Goal: Task Accomplishment & Management: Manage account settings

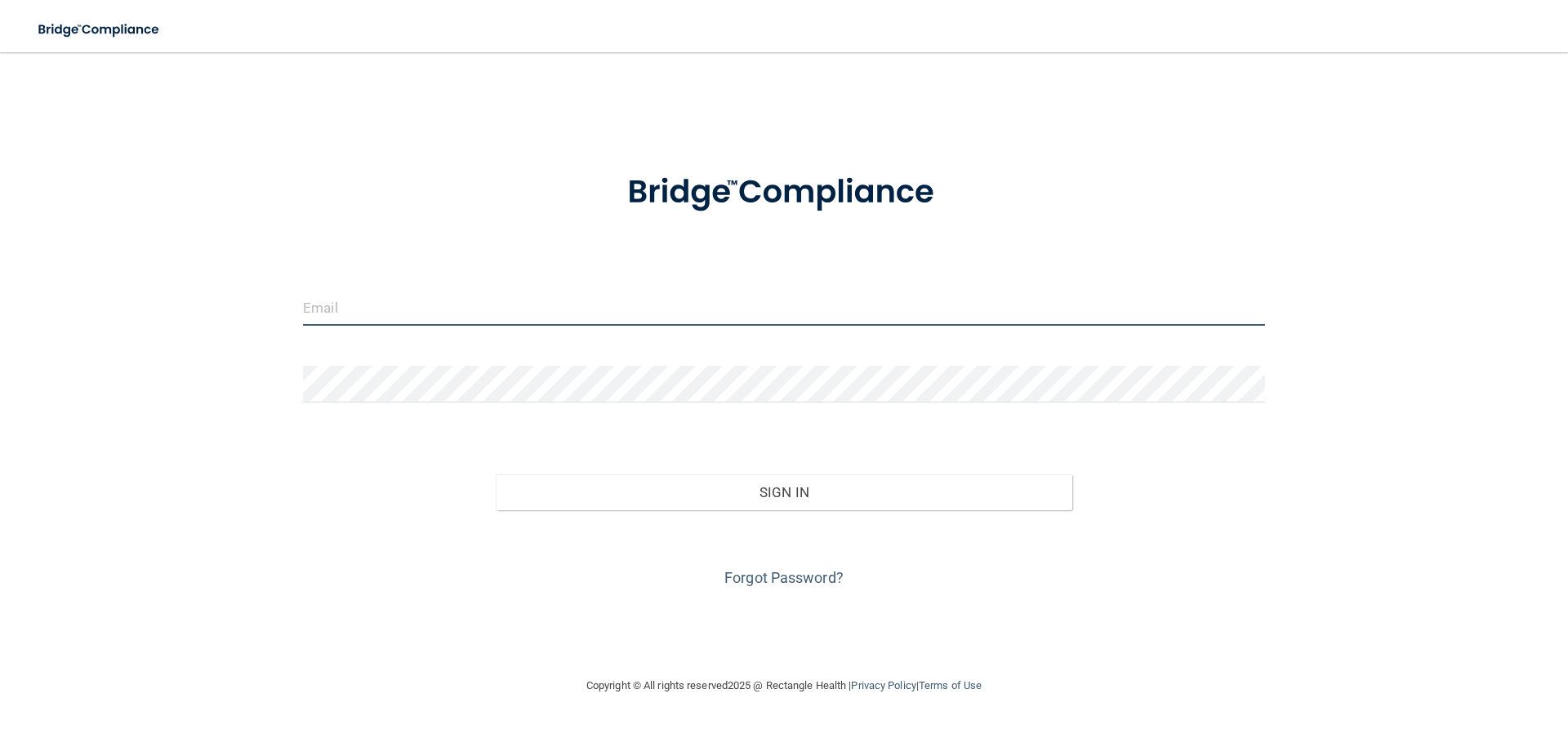
click at [414, 297] on input "email" at bounding box center [783, 307] width 962 height 36
type input "[EMAIL_ADDRESS][DOMAIN_NAME]"
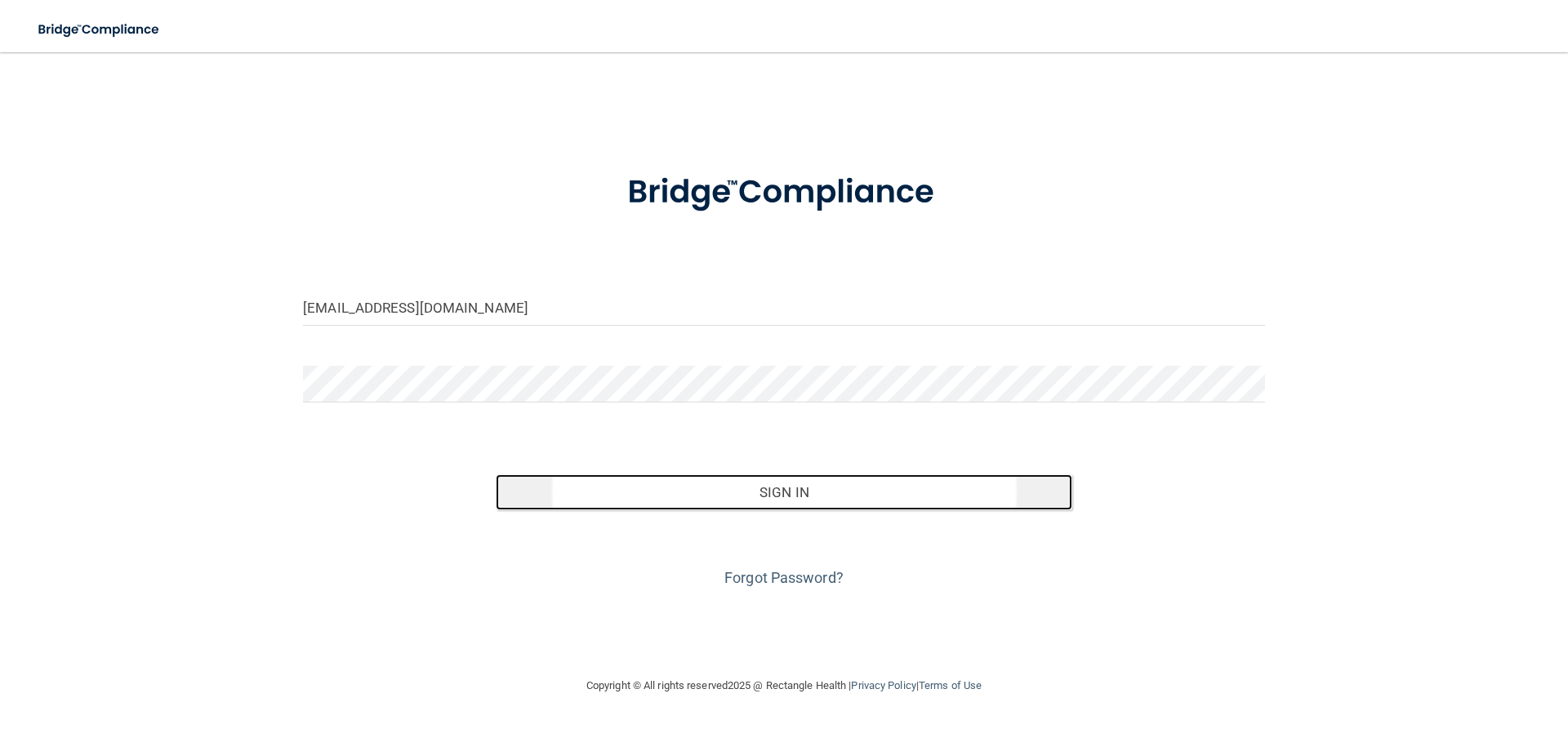
click at [763, 481] on button "Sign In" at bounding box center [784, 491] width 577 height 36
click at [768, 502] on button "Sign In" at bounding box center [784, 491] width 577 height 36
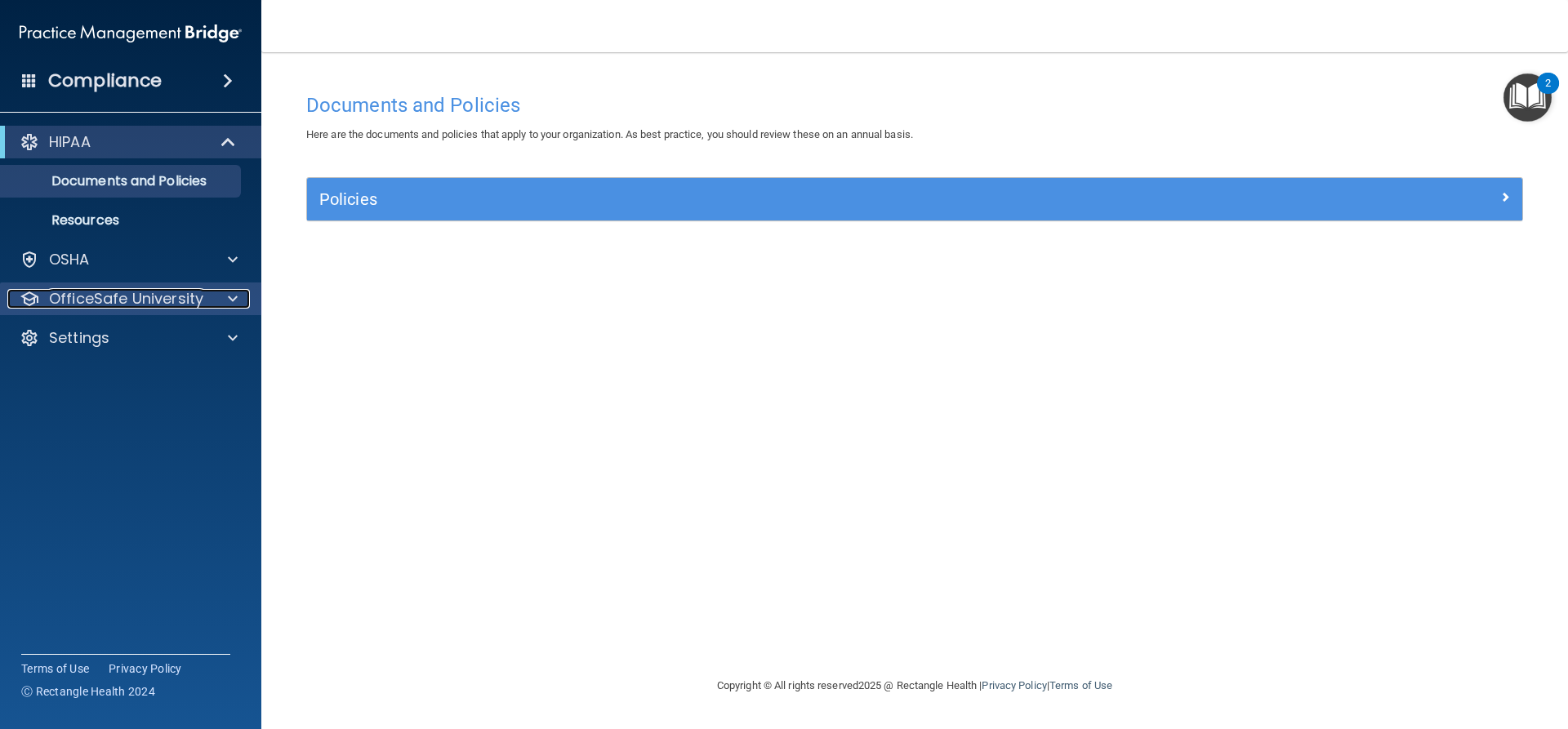
click at [181, 300] on p "OfficeSafe University" at bounding box center [126, 298] width 154 height 19
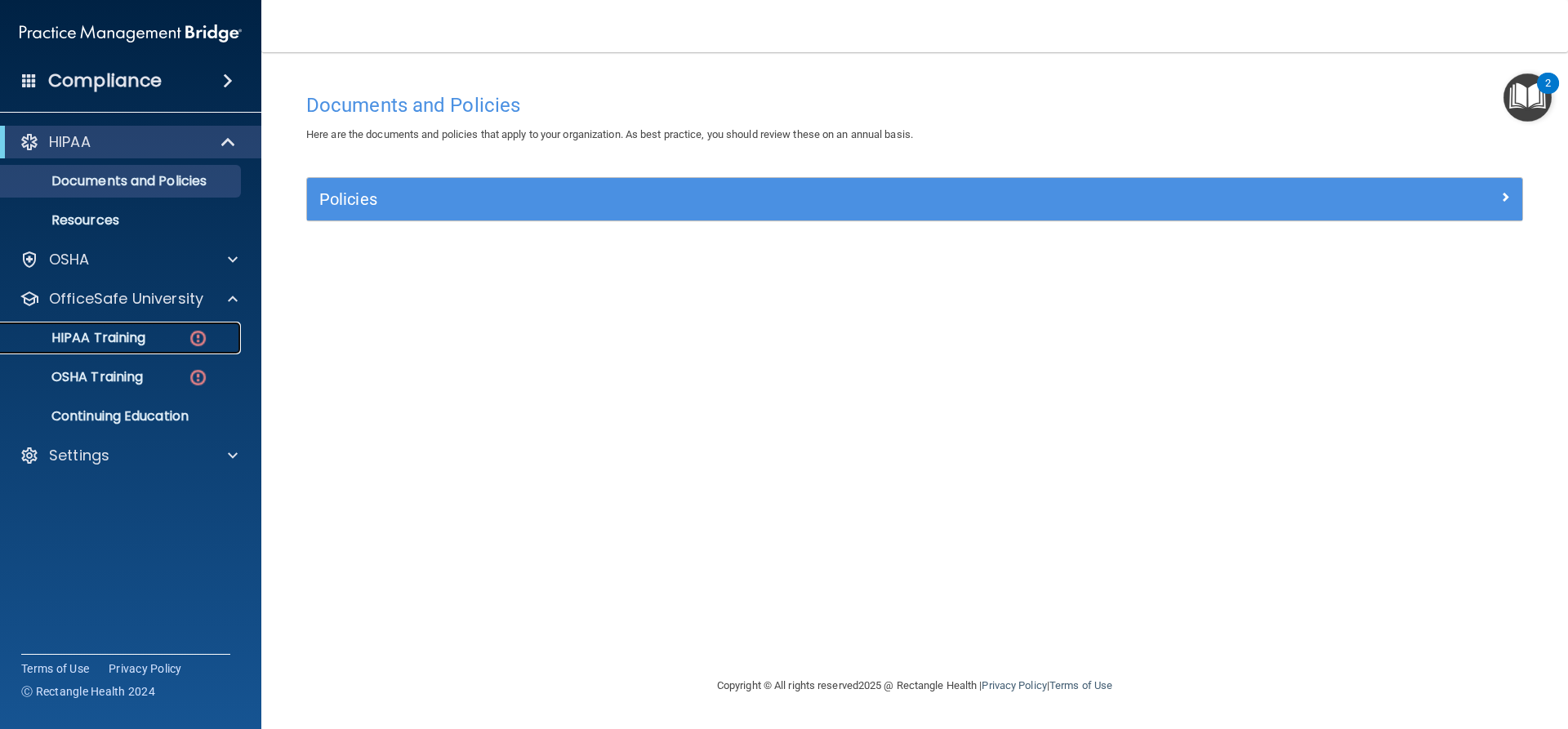
click at [164, 329] on link "HIPAA Training" at bounding box center [112, 338] width 257 height 33
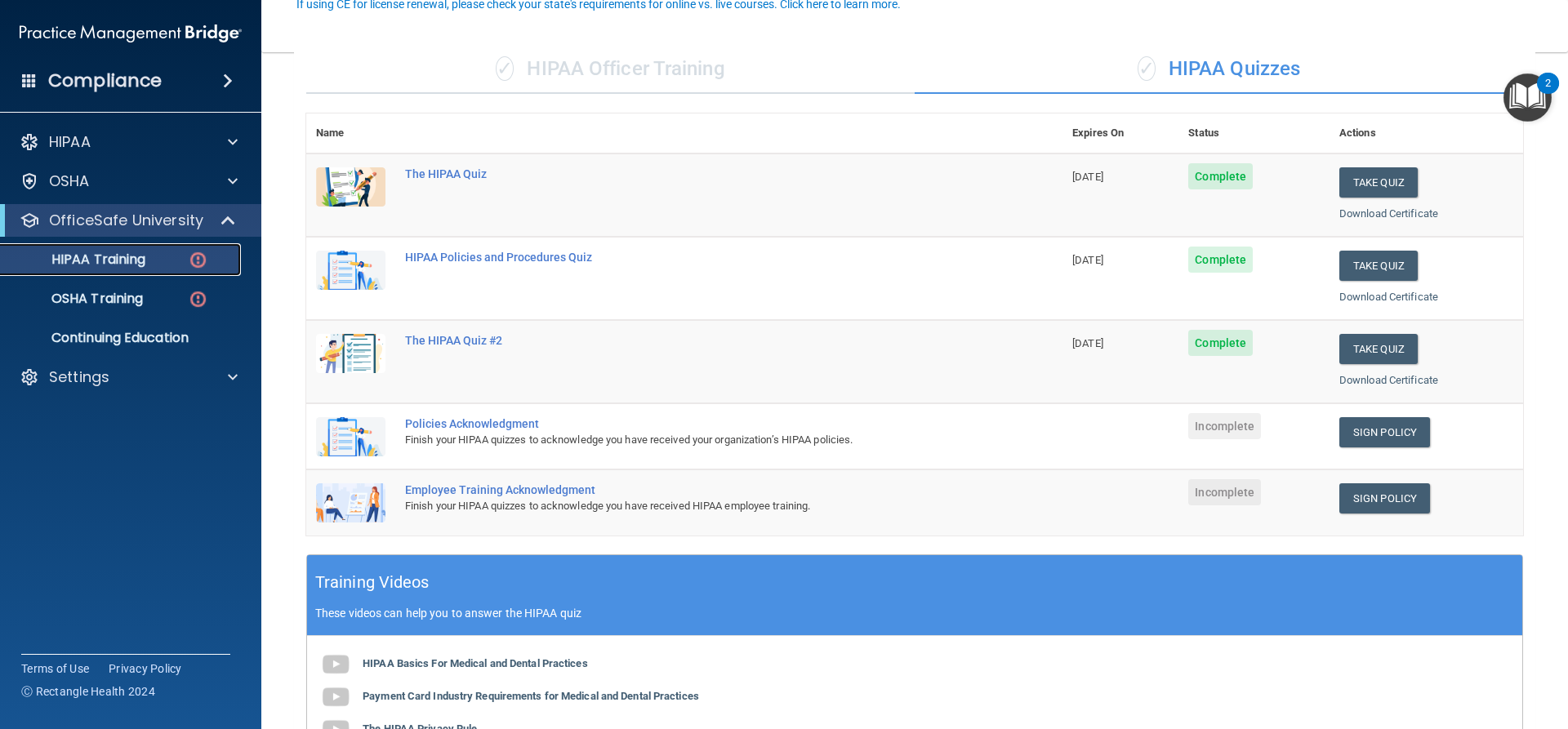
scroll to position [163, 0]
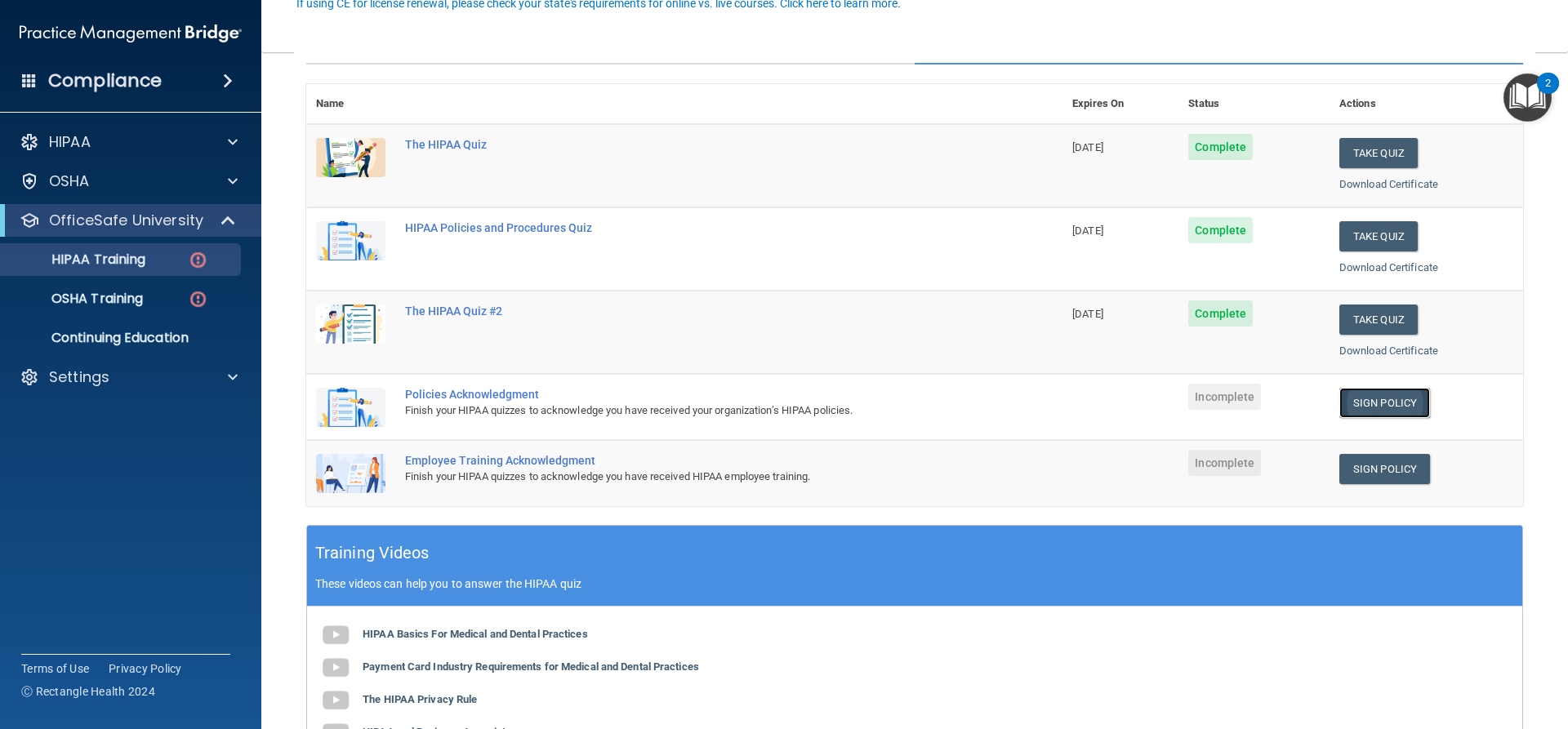
click at [1373, 403] on link "Sign Policy" at bounding box center [1384, 402] width 90 height 30
click at [200, 296] on img at bounding box center [198, 299] width 20 height 20
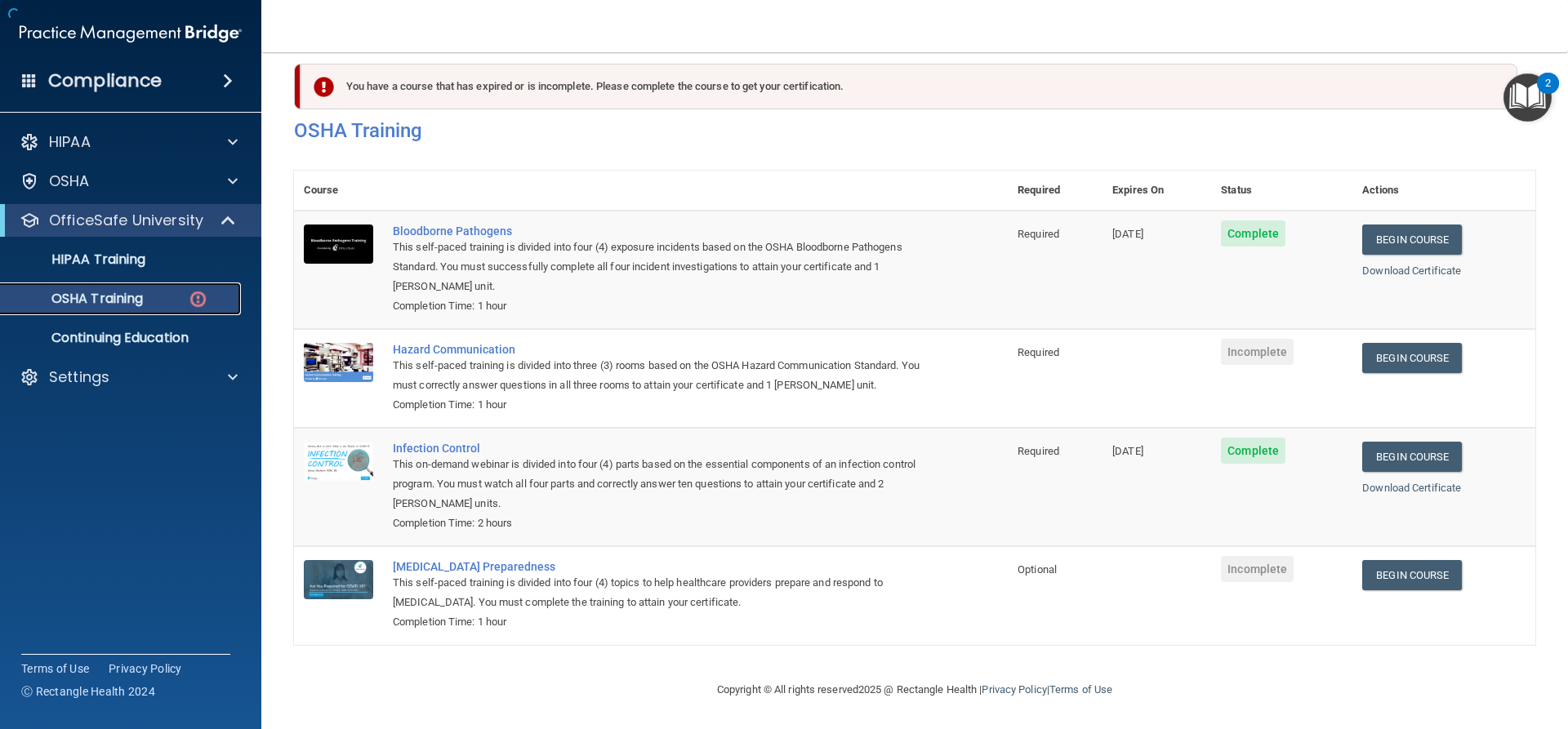
scroll to position [42, 0]
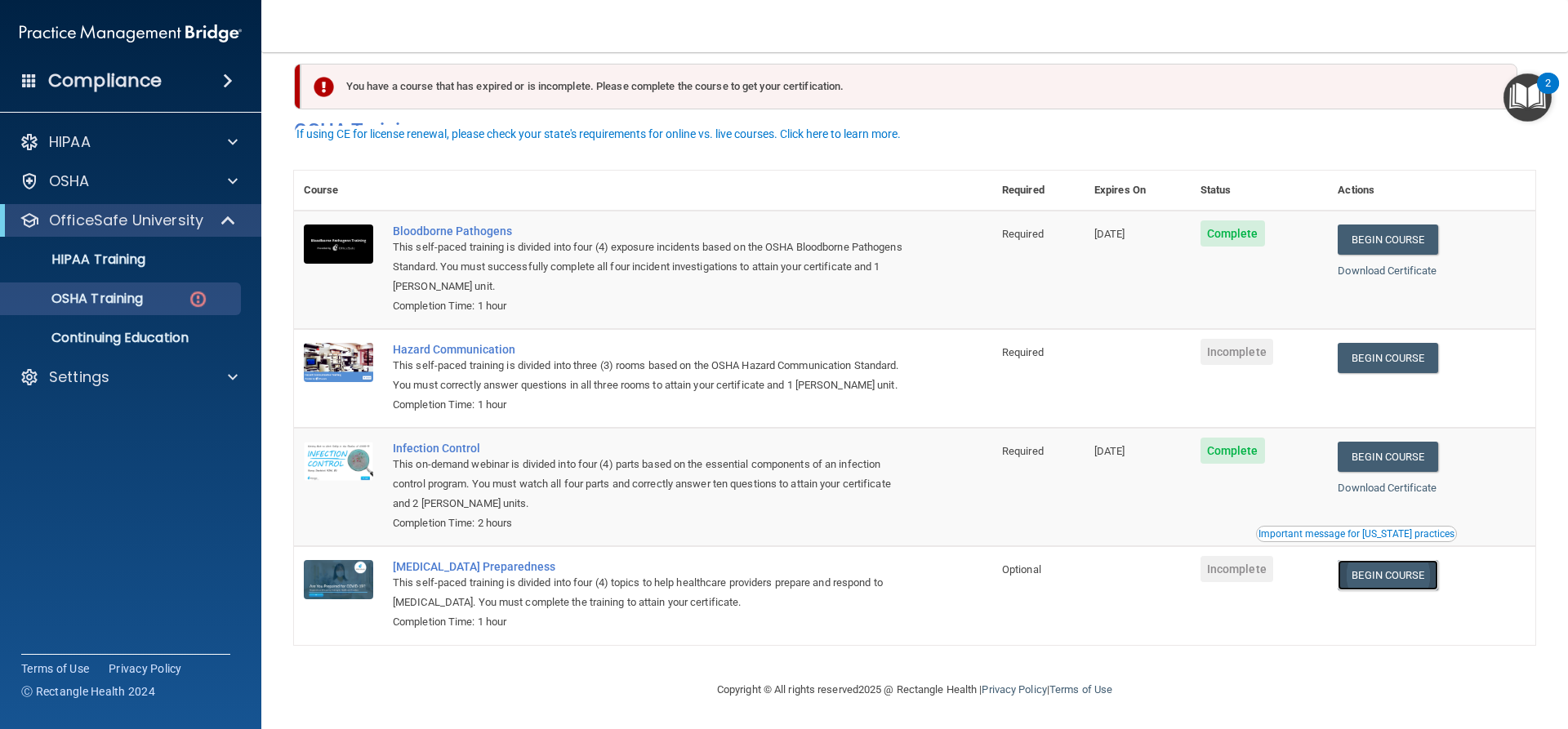
click at [1386, 569] on link "Begin Course" at bounding box center [1387, 574] width 99 height 30
click at [1388, 343] on link "Begin Course" at bounding box center [1387, 357] width 99 height 30
click at [1373, 343] on link "Begin Course" at bounding box center [1387, 357] width 99 height 30
click at [1388, 343] on link "Begin Course" at bounding box center [1387, 357] width 99 height 30
click at [1387, 575] on link "Begin Course" at bounding box center [1387, 574] width 99 height 30
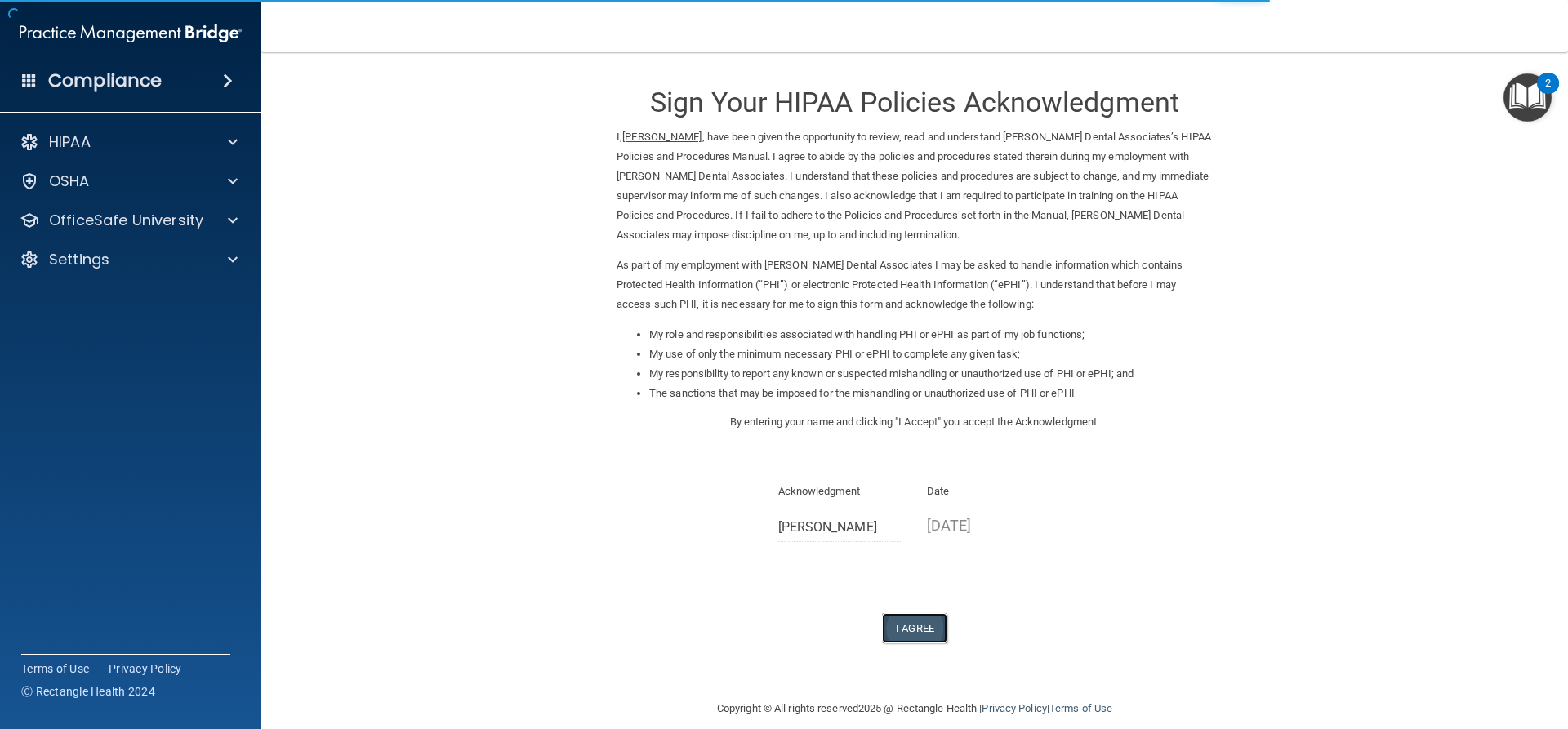
click at [908, 626] on button "I Agree" at bounding box center [914, 628] width 66 height 30
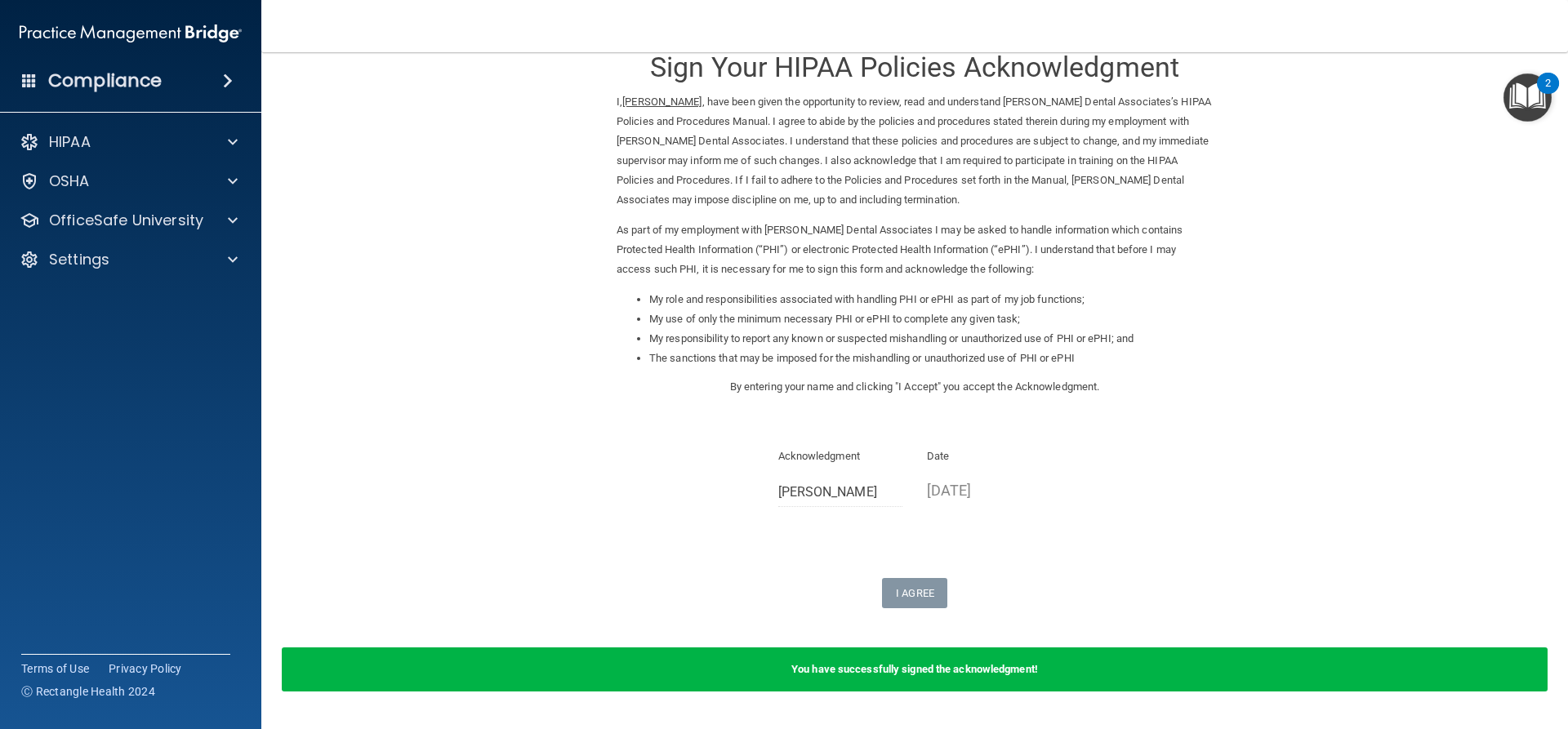
scroll to position [82, 0]
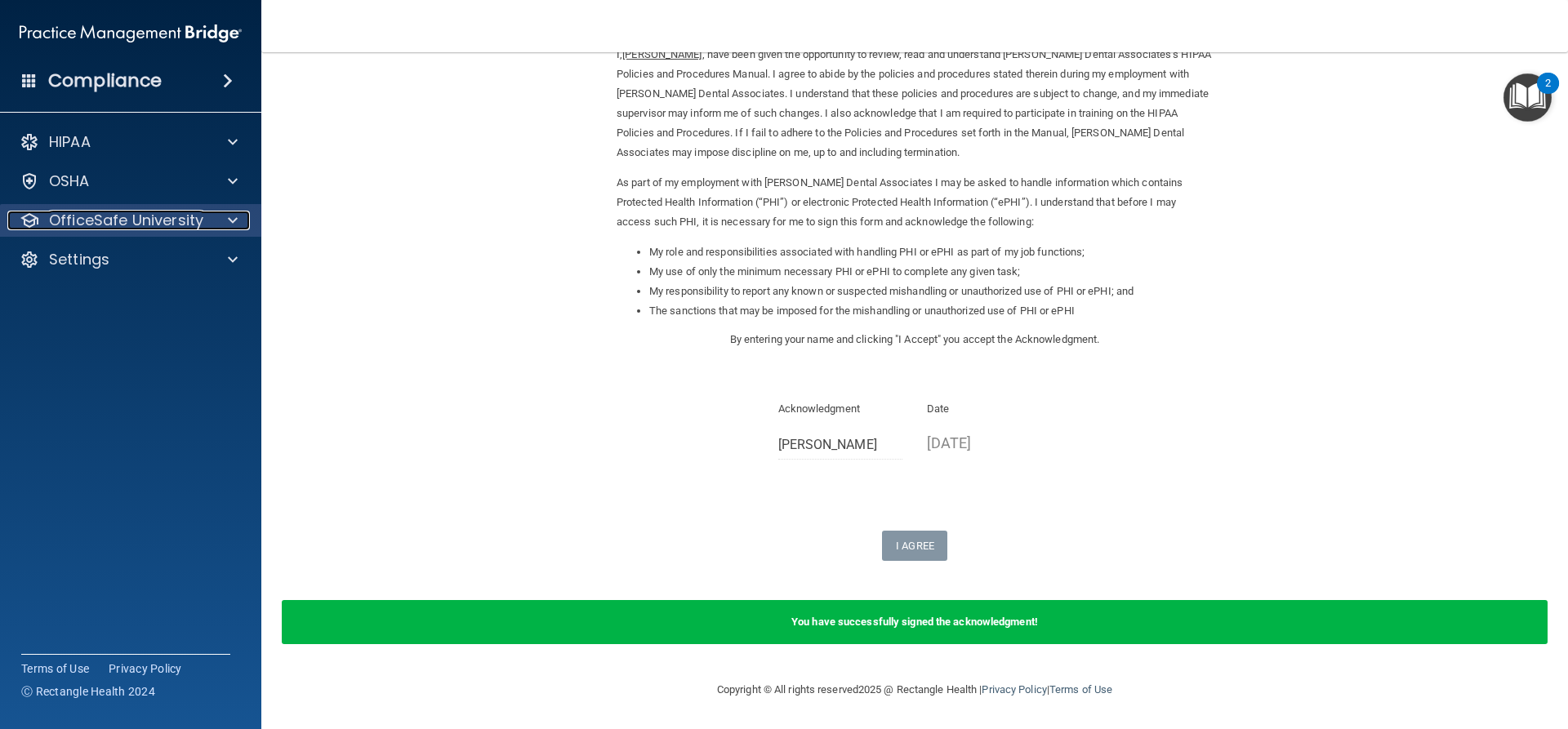
click at [210, 227] on div at bounding box center [230, 220] width 41 height 19
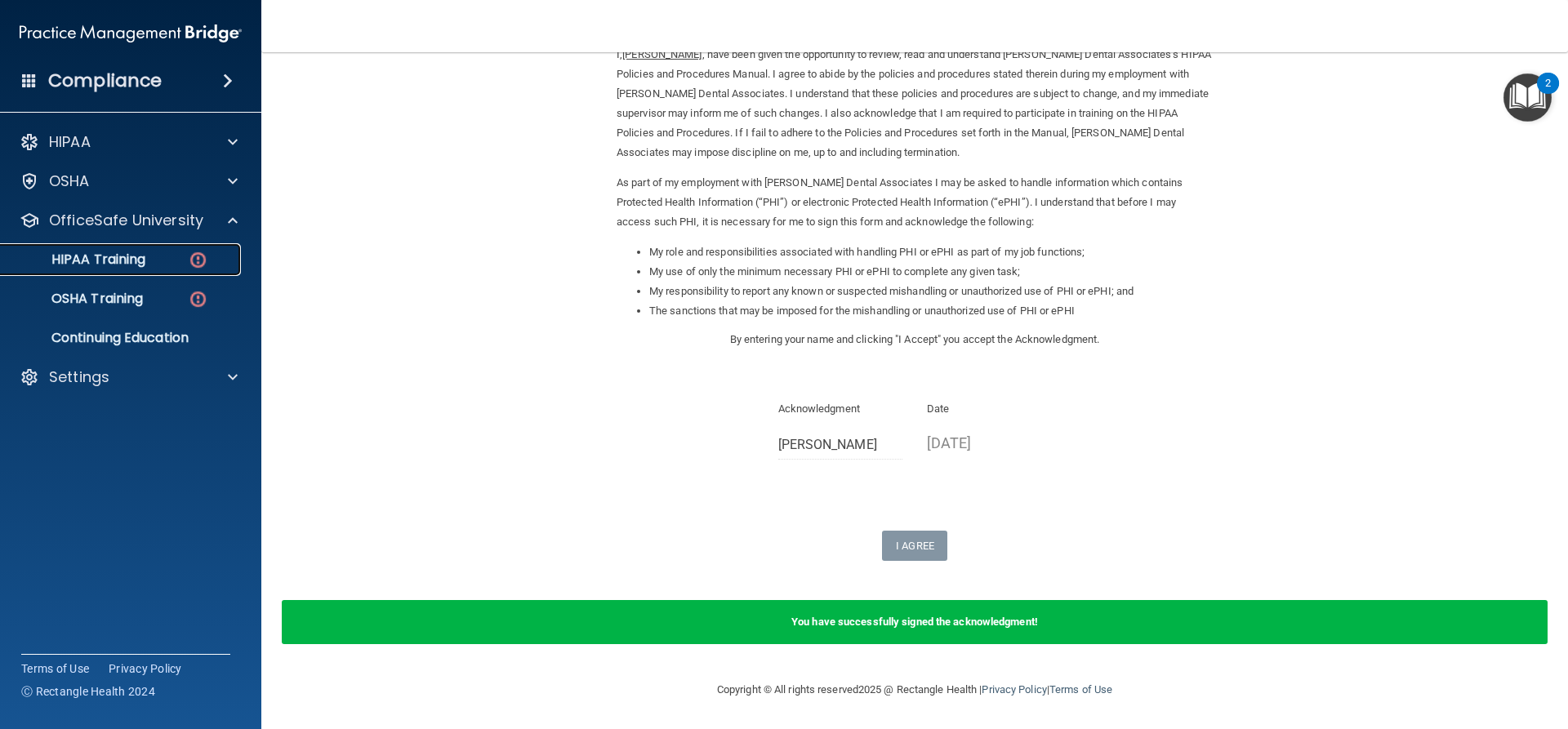
click at [159, 262] on div "HIPAA Training" at bounding box center [122, 260] width 223 height 16
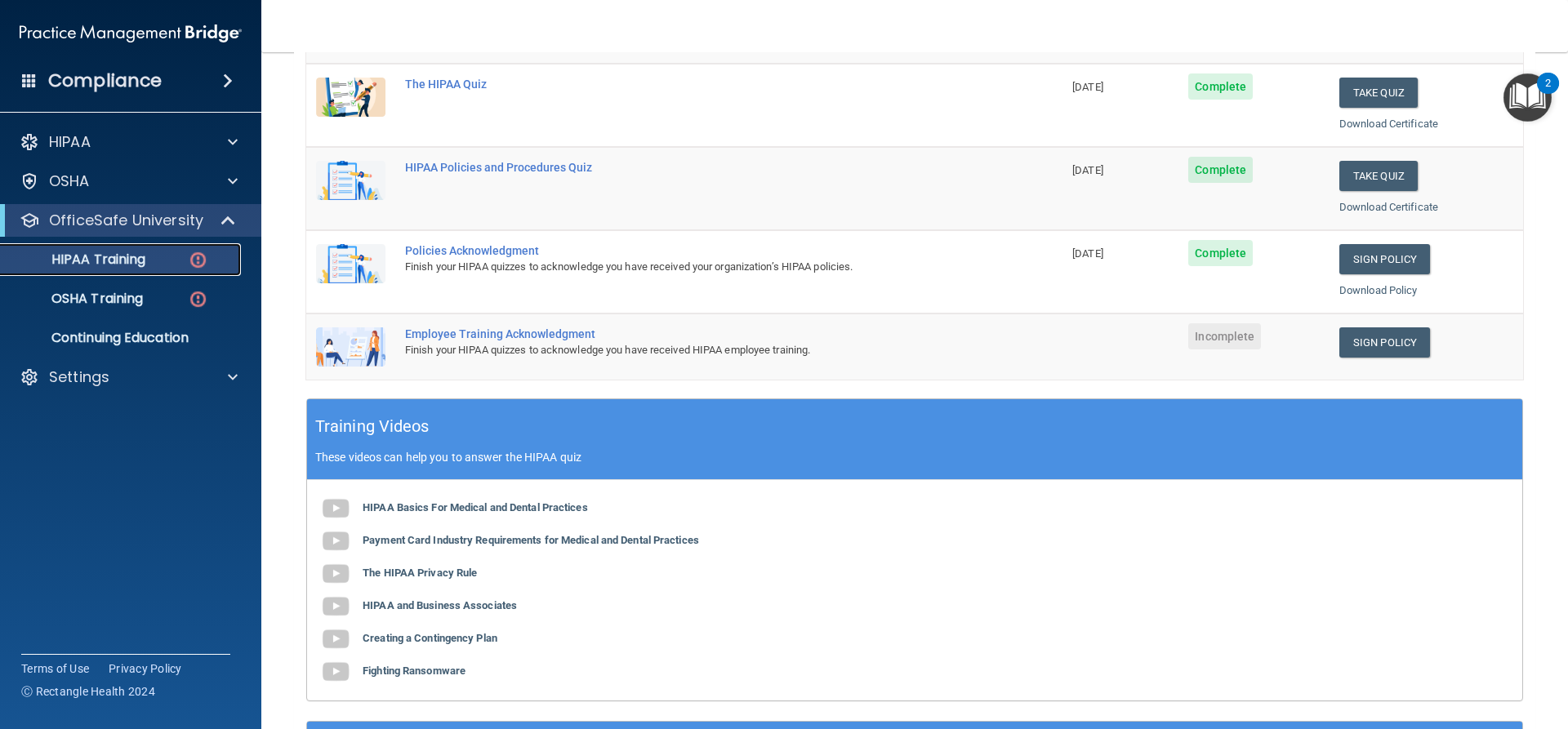
scroll to position [239, 0]
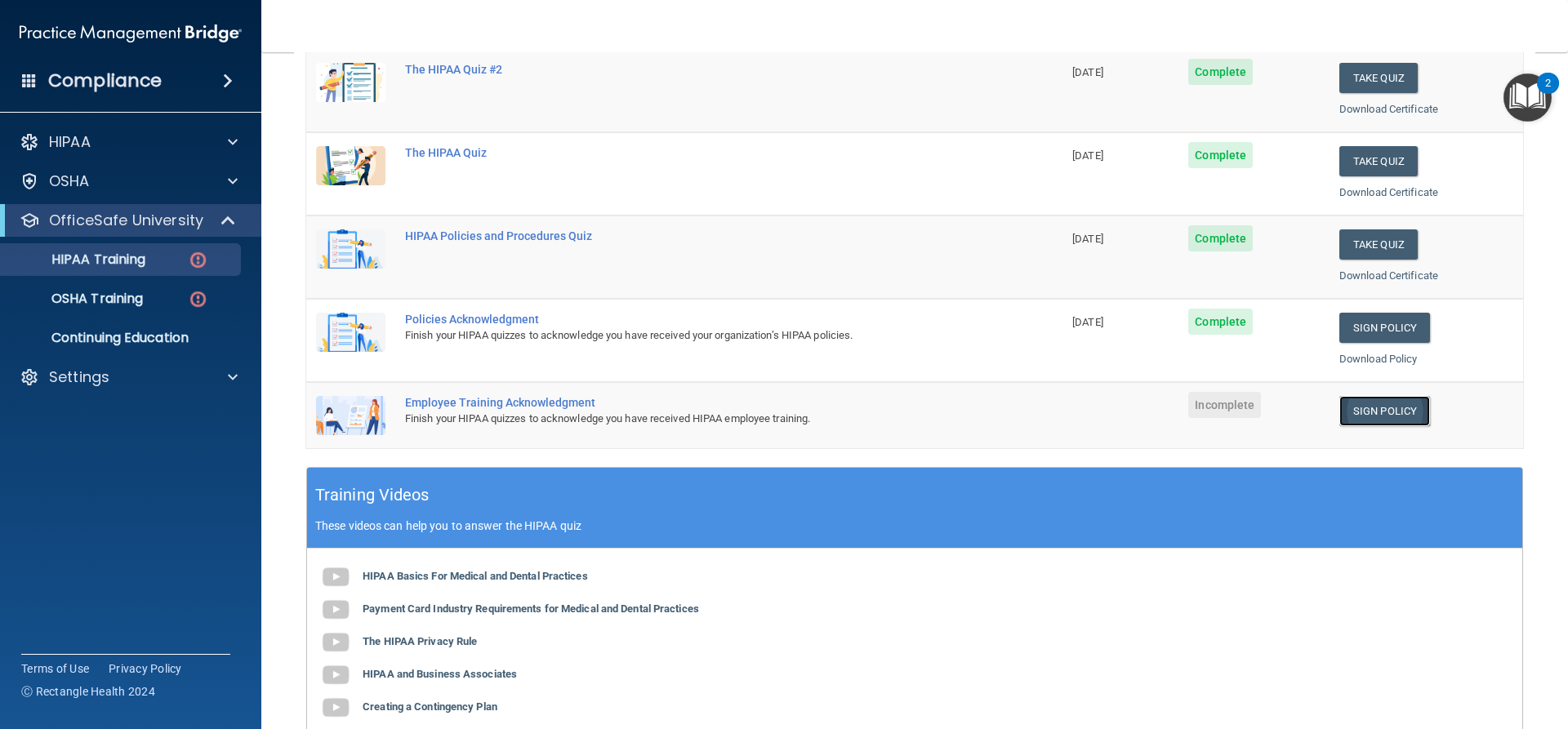
click at [1375, 411] on link "Sign Policy" at bounding box center [1384, 410] width 90 height 30
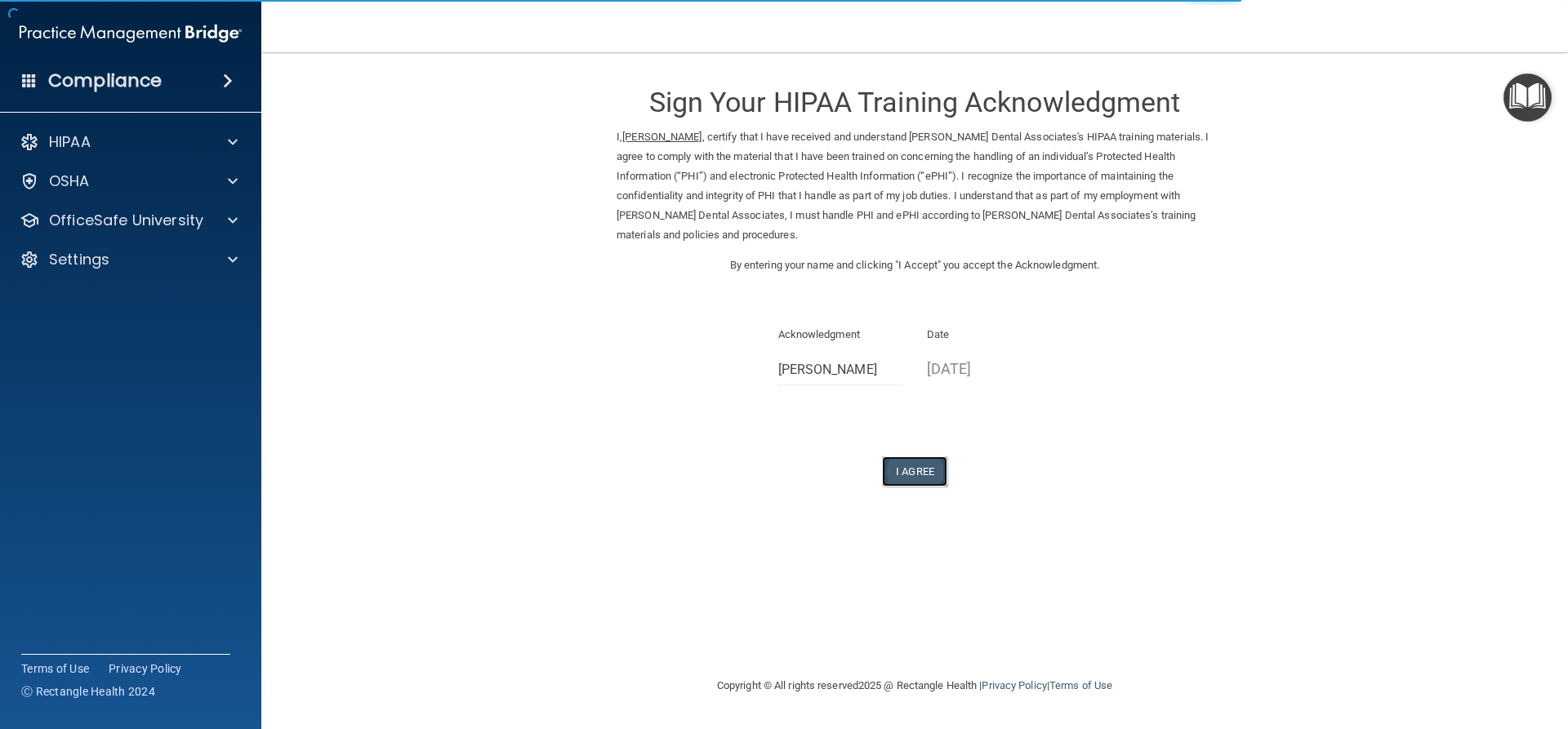
click at [896, 473] on button "I Agree" at bounding box center [914, 471] width 66 height 30
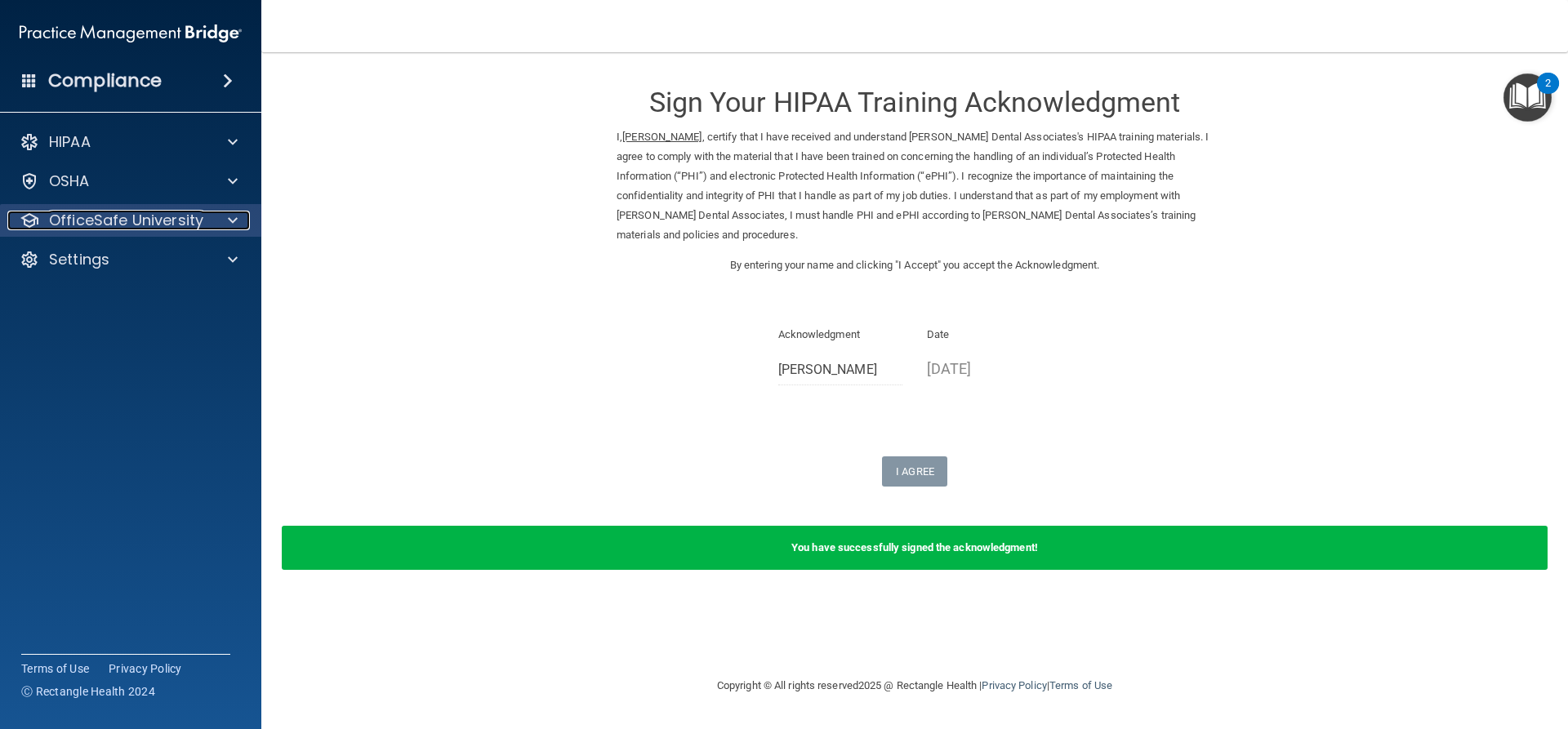
click at [228, 218] on span at bounding box center [232, 220] width 10 height 19
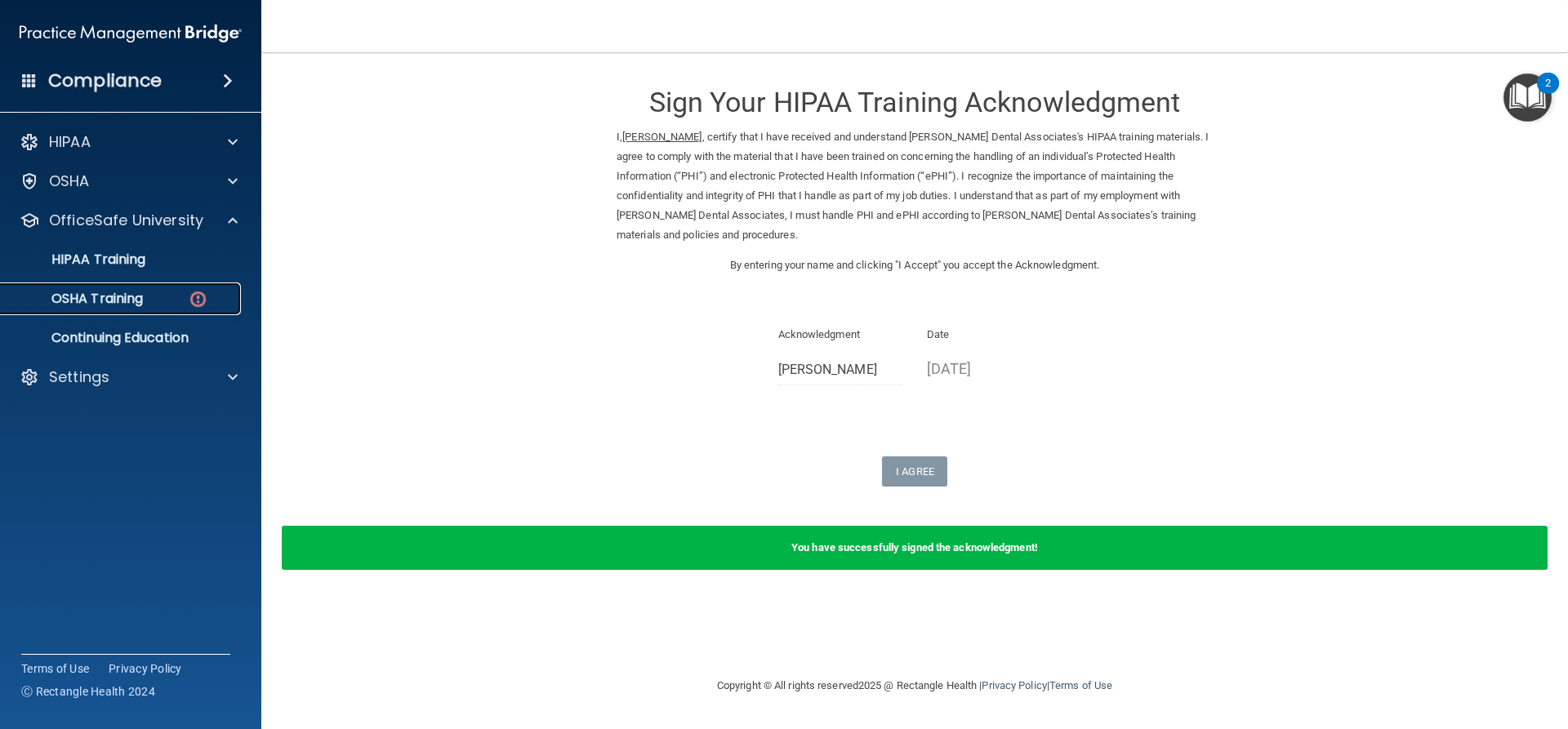
click at [157, 292] on div "OSHA Training" at bounding box center [122, 299] width 223 height 16
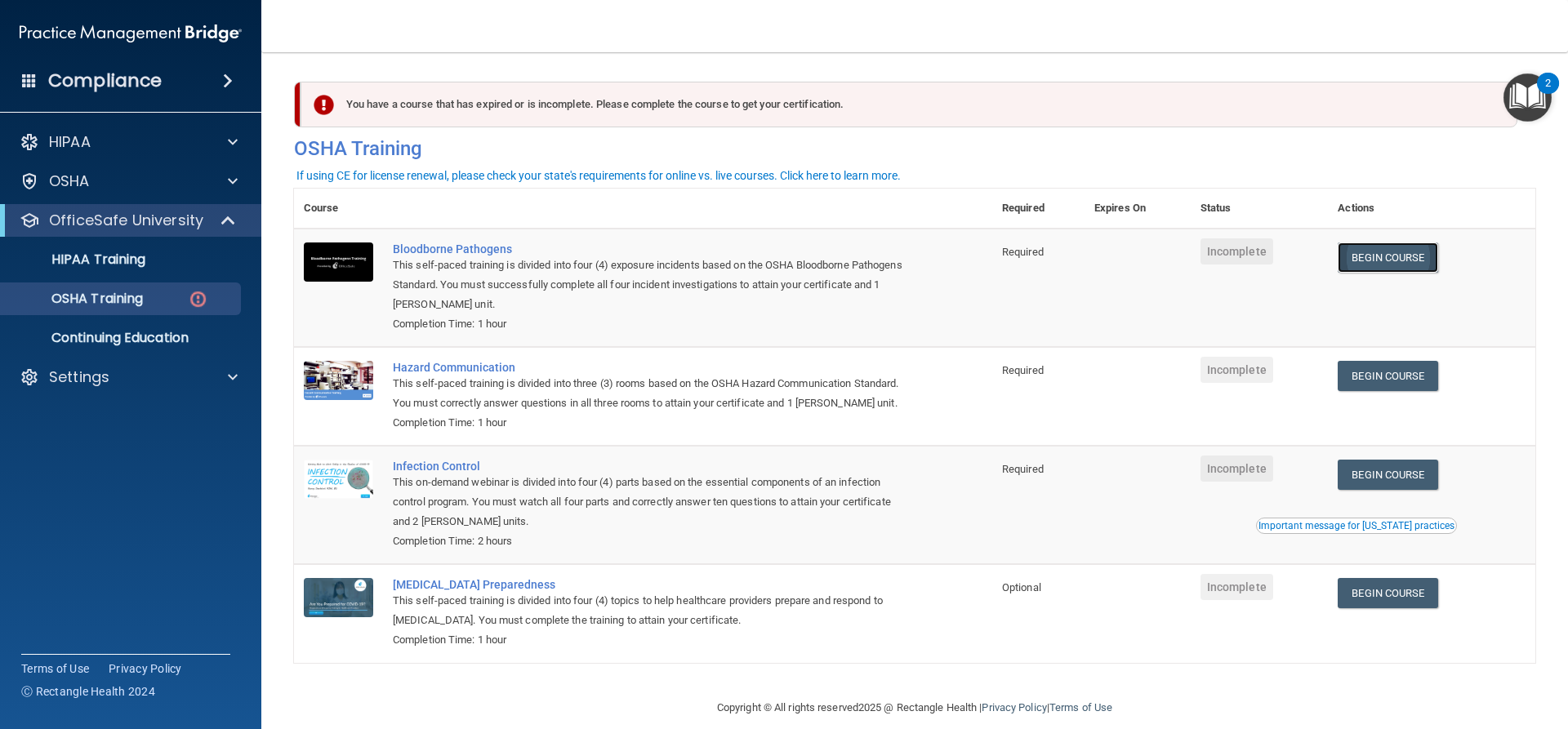
click at [1374, 252] on link "Begin Course" at bounding box center [1387, 257] width 99 height 30
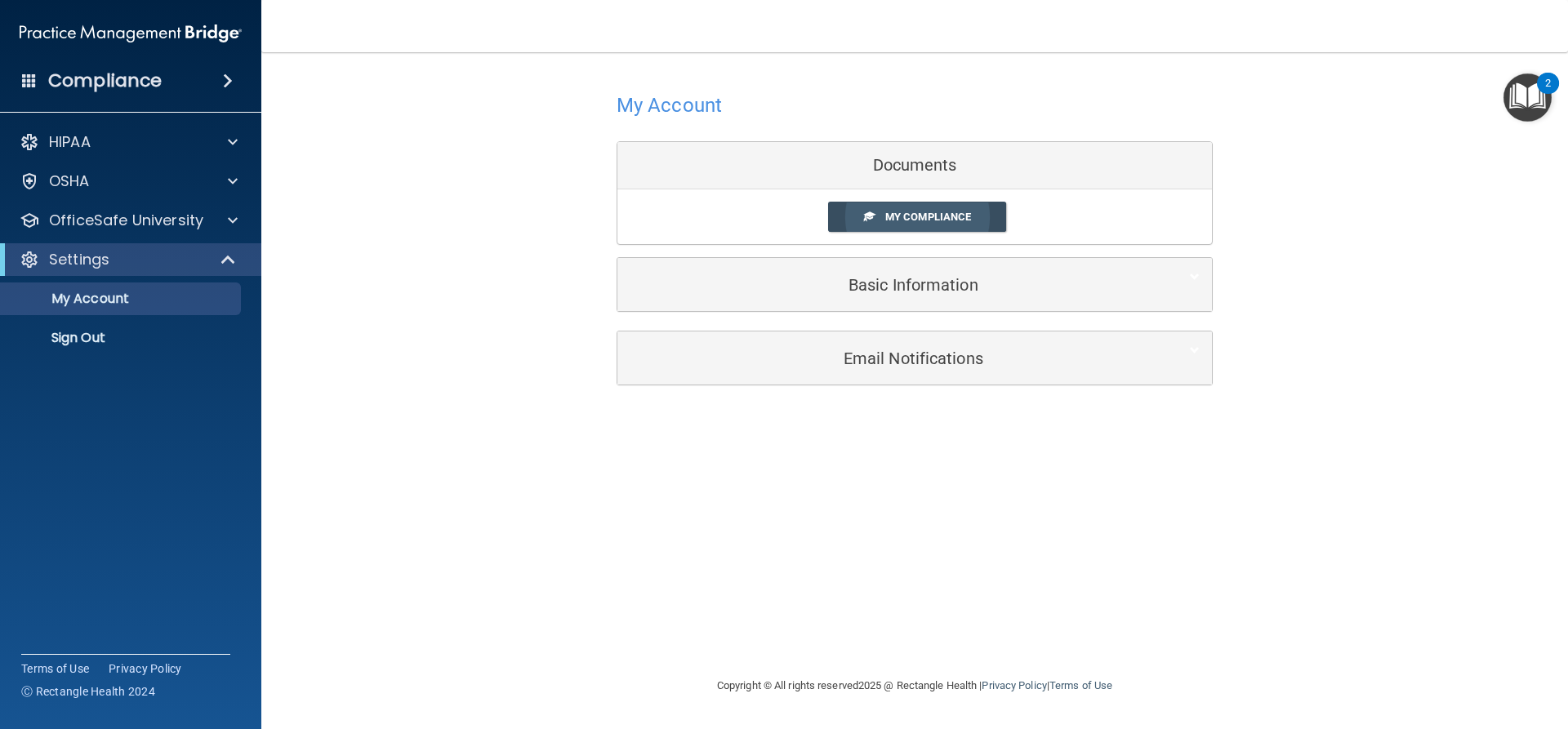
click at [917, 215] on span "My Compliance" at bounding box center [928, 216] width 86 height 12
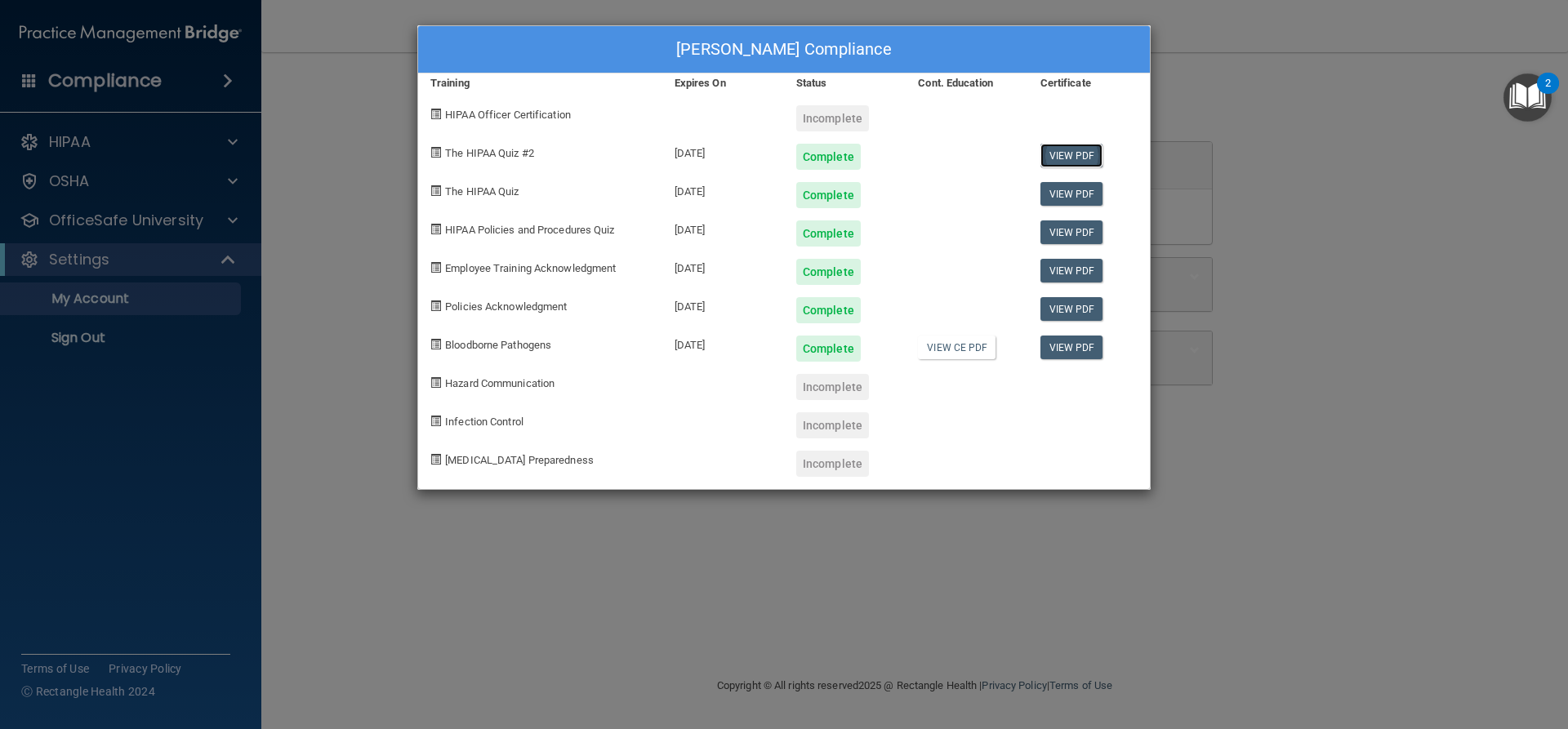
click at [1085, 151] on link "View PDF" at bounding box center [1071, 156] width 63 height 24
click at [1069, 348] on link "View PDF" at bounding box center [1071, 347] width 63 height 24
click at [111, 171] on div "Yraida Filion's Compliance Training Expires On Status Cont. Education Certifica…" at bounding box center [784, 364] width 1568 height 729
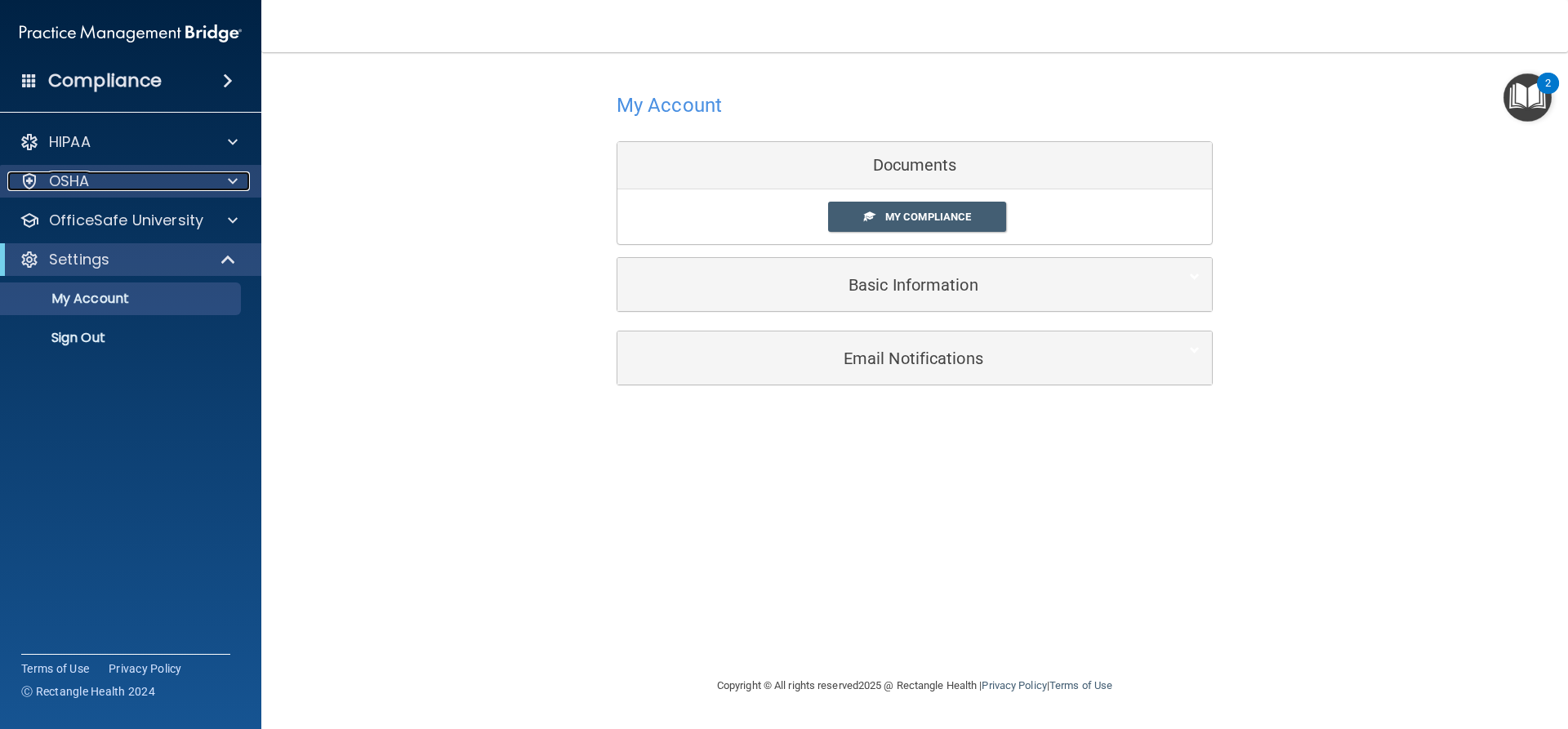
click at [231, 180] on span at bounding box center [232, 180] width 10 height 19
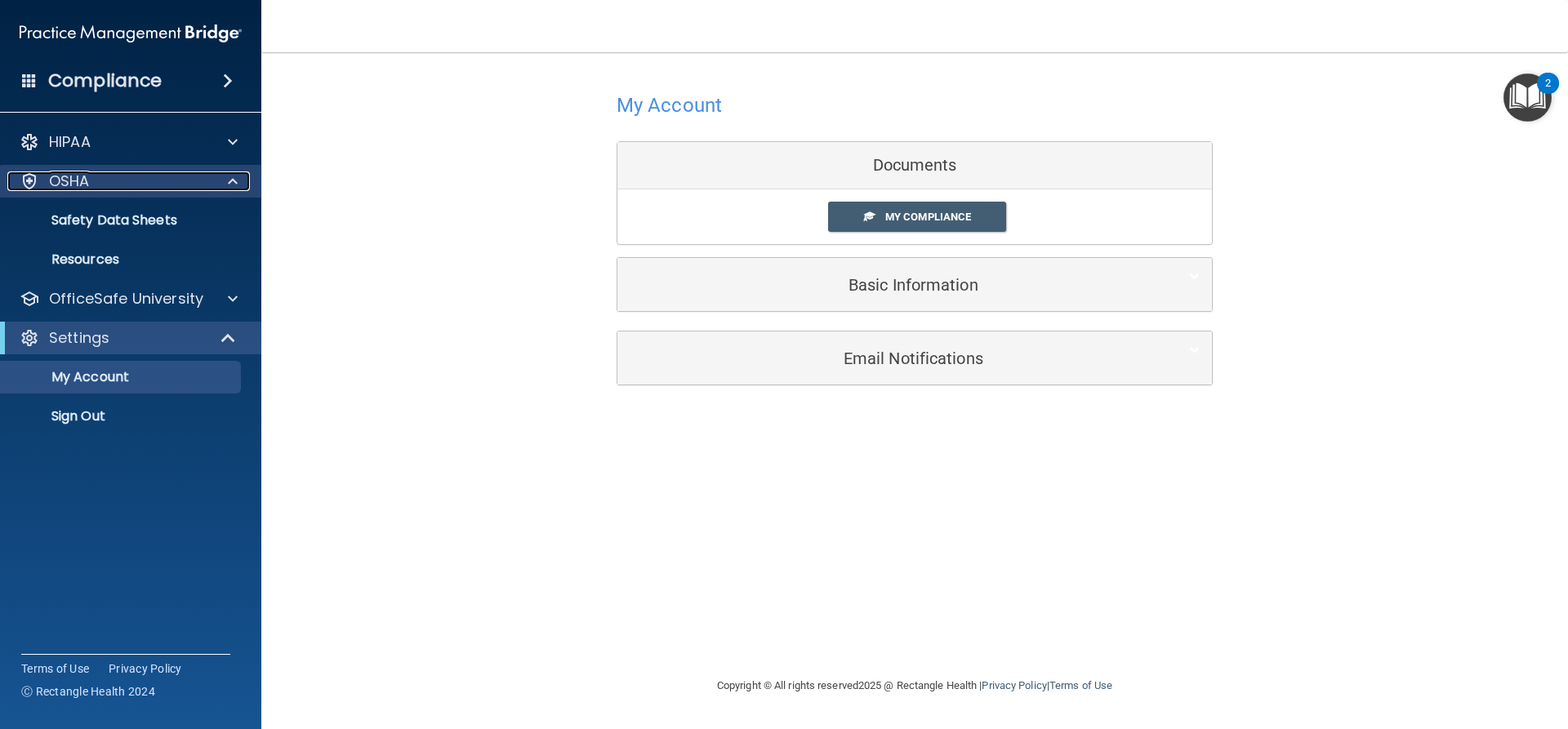
click at [126, 181] on div "OSHA" at bounding box center [108, 180] width 202 height 19
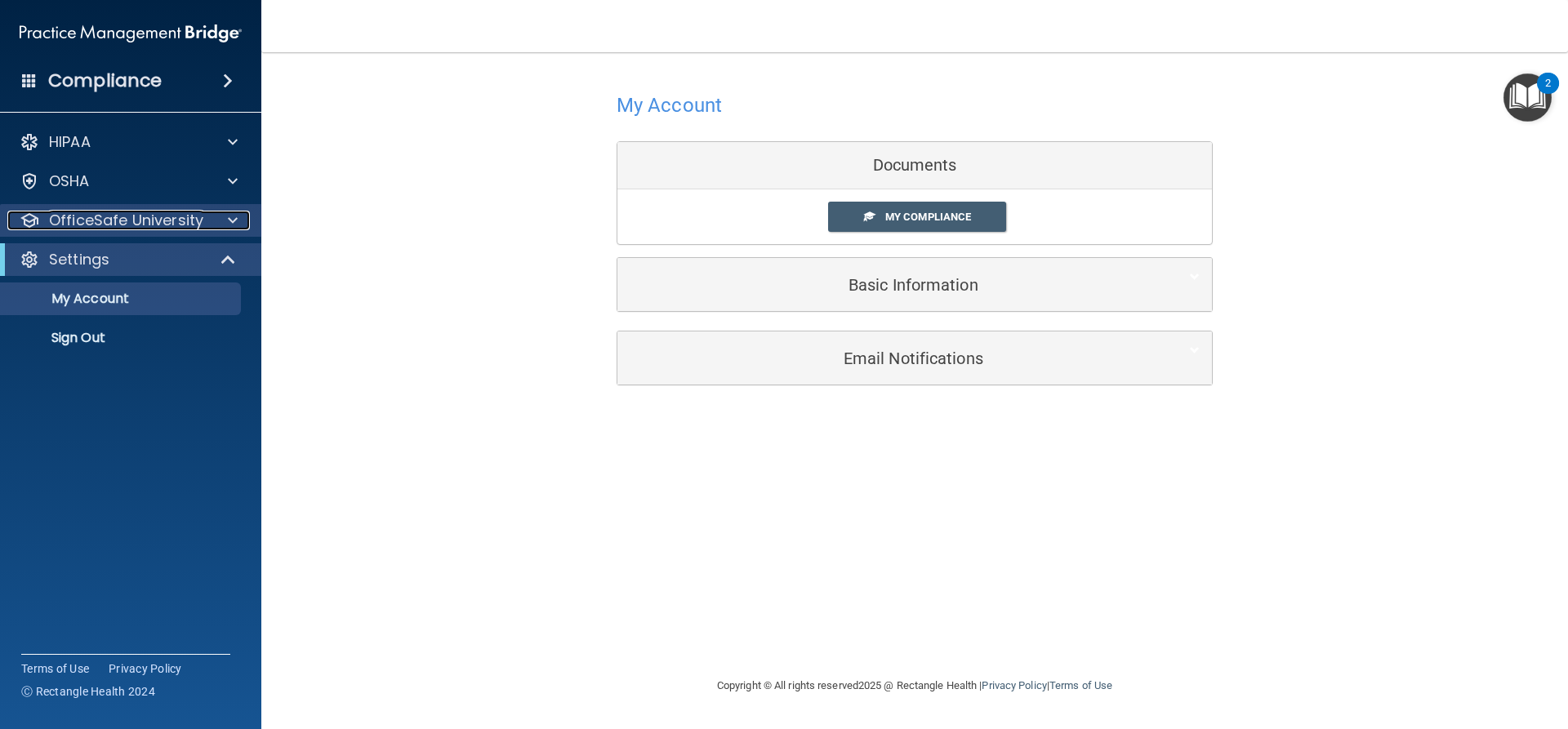
click at [162, 215] on p "OfficeSafe University" at bounding box center [126, 220] width 154 height 19
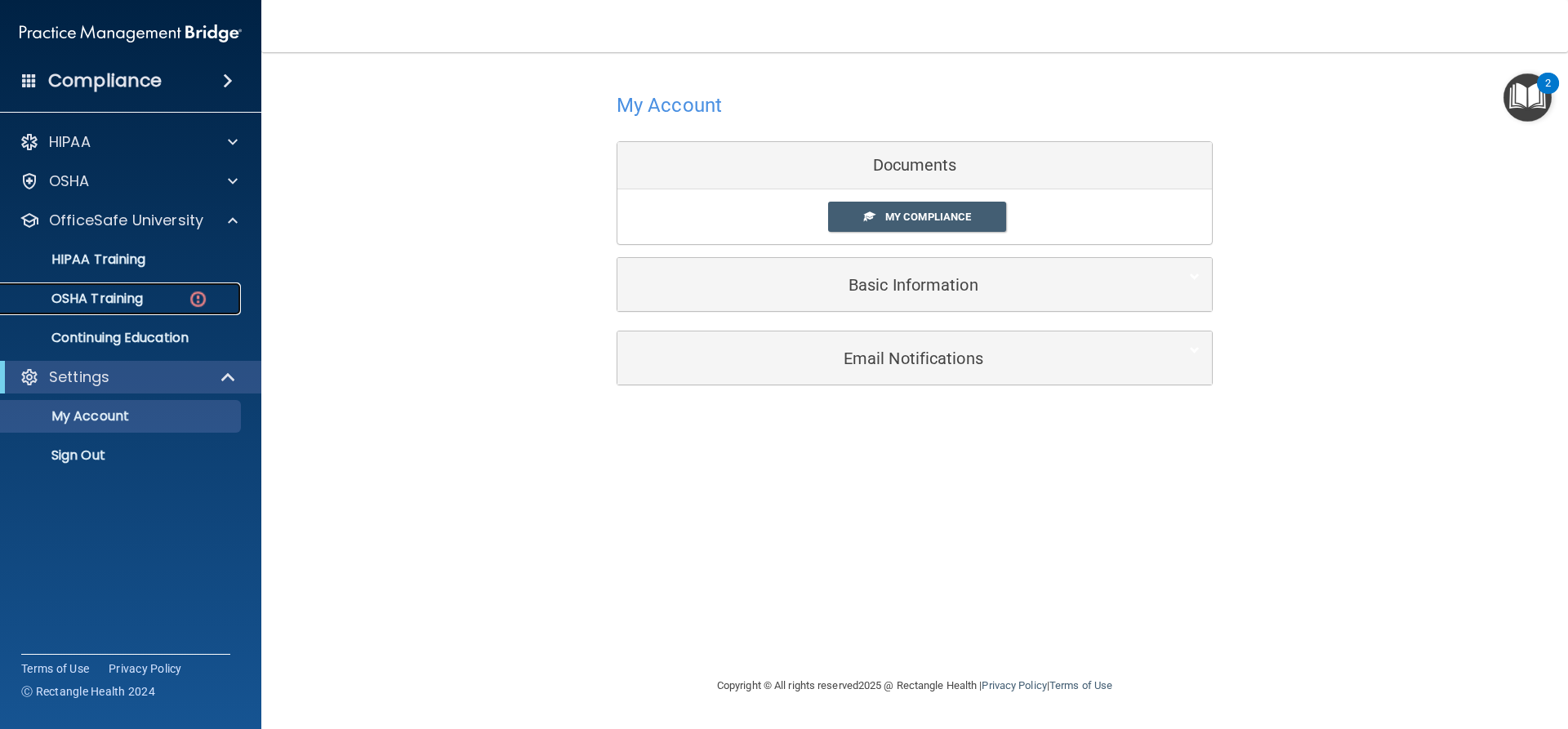
click at [151, 298] on div "OSHA Training" at bounding box center [122, 299] width 223 height 16
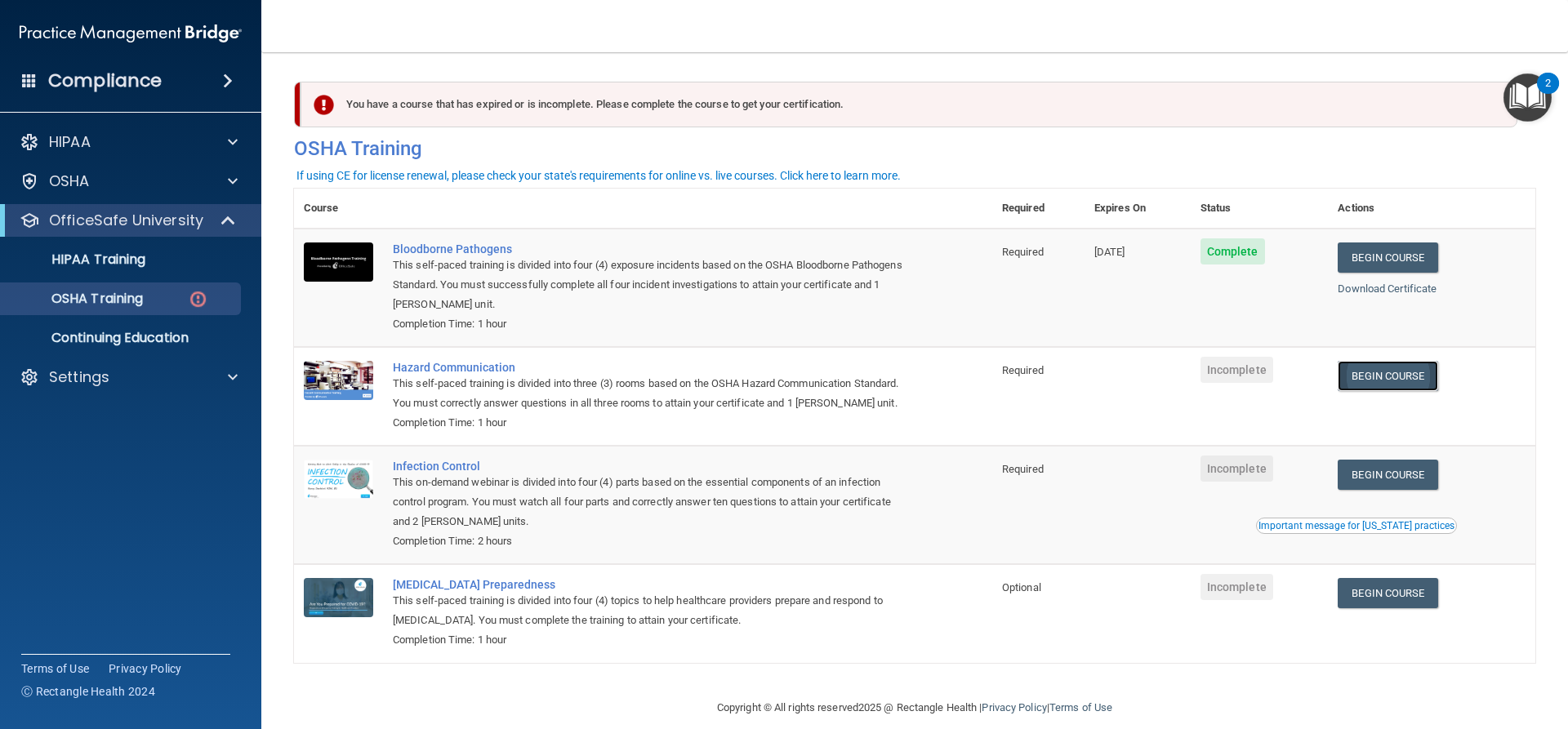
click at [1409, 376] on link "Begin Course" at bounding box center [1387, 375] width 99 height 30
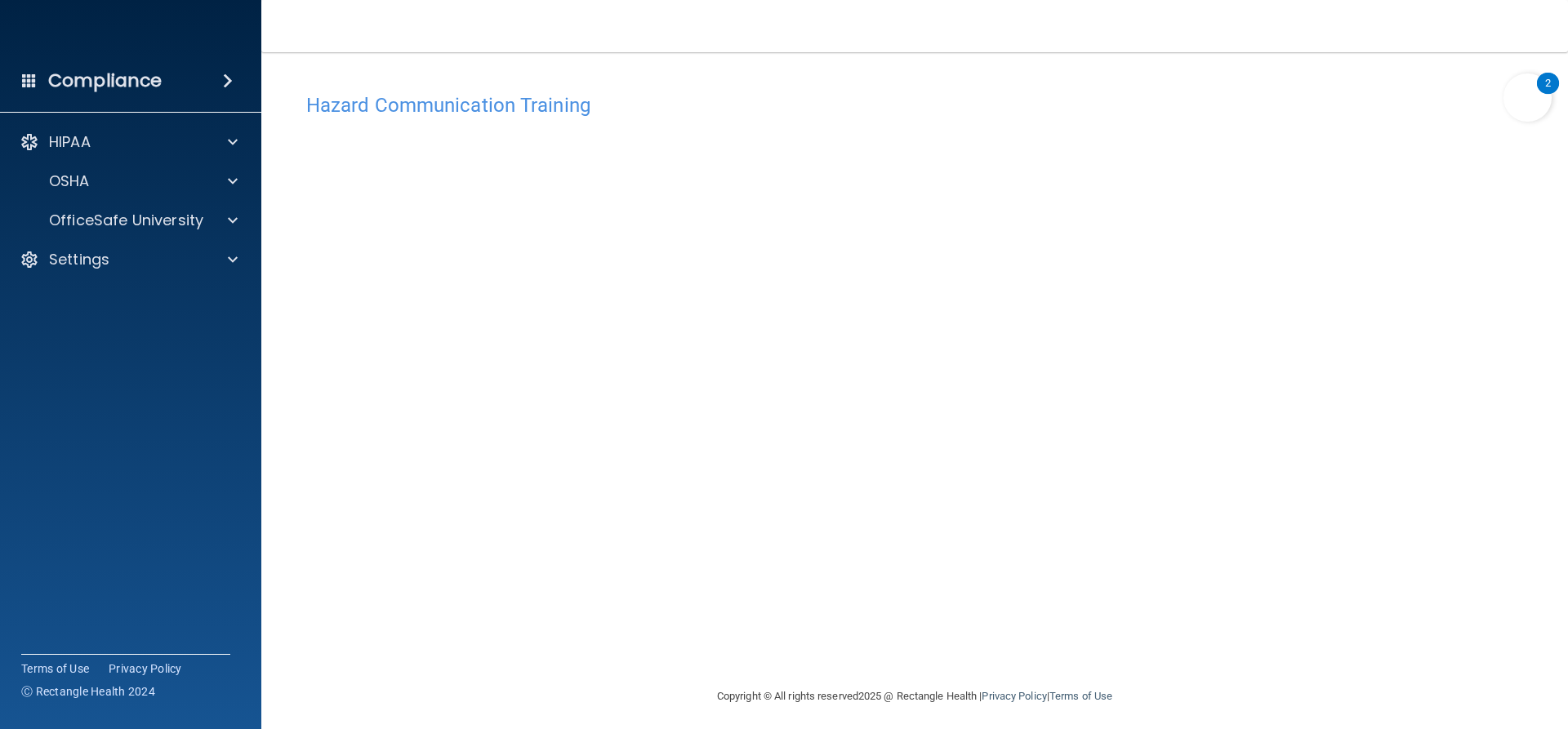
scroll to position [6, 0]
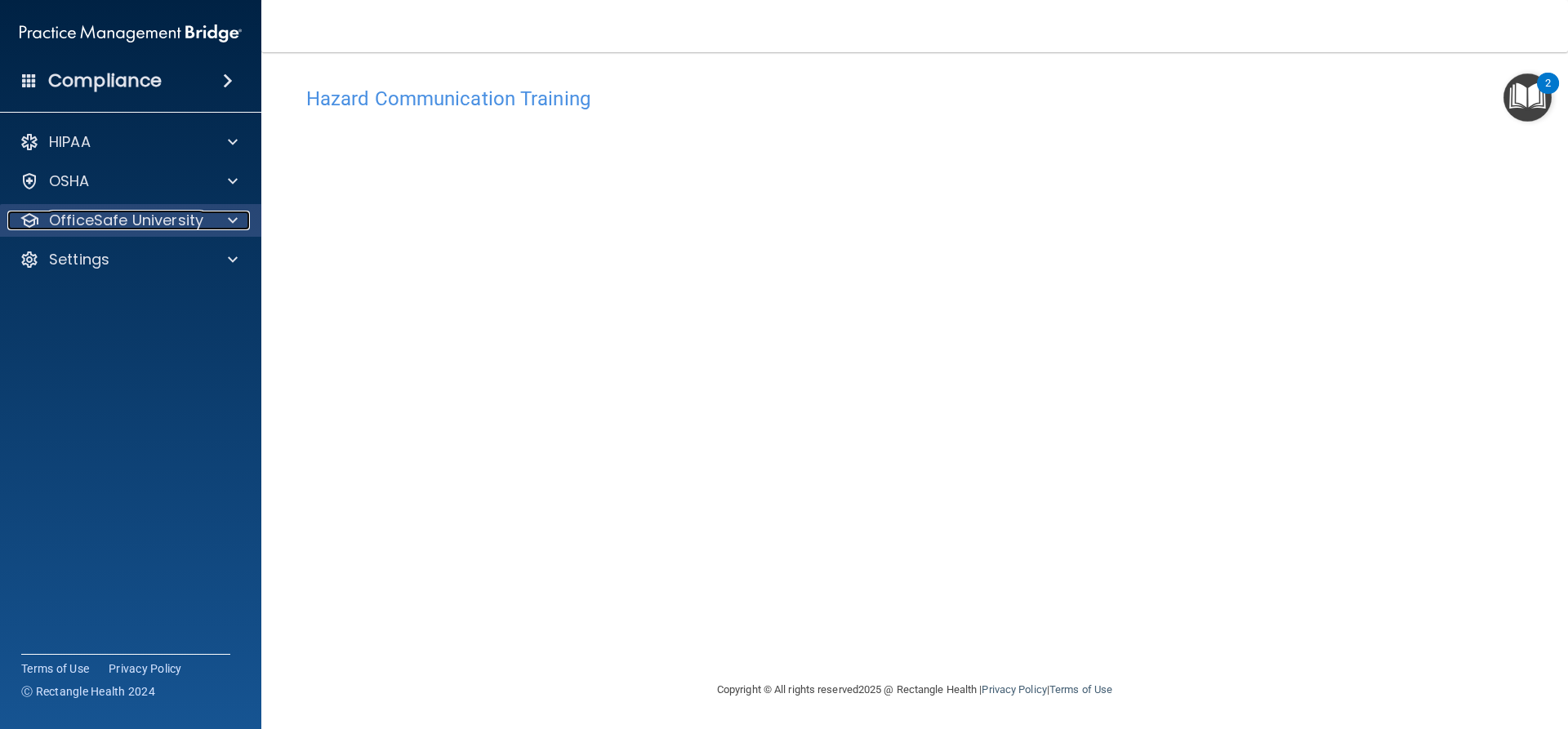
click at [239, 222] on div at bounding box center [230, 220] width 41 height 19
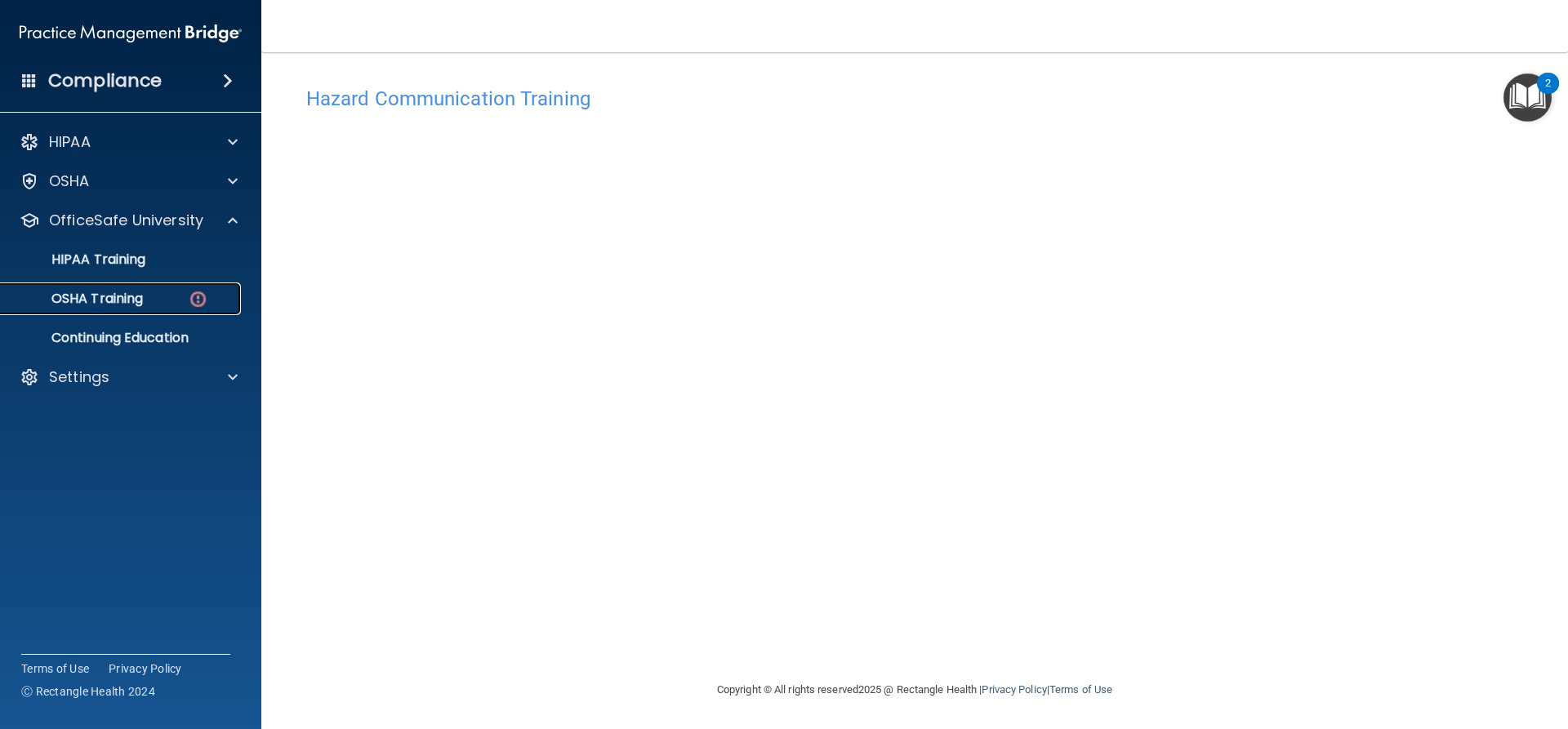
click at [150, 297] on div "OSHA Training" at bounding box center [122, 299] width 223 height 16
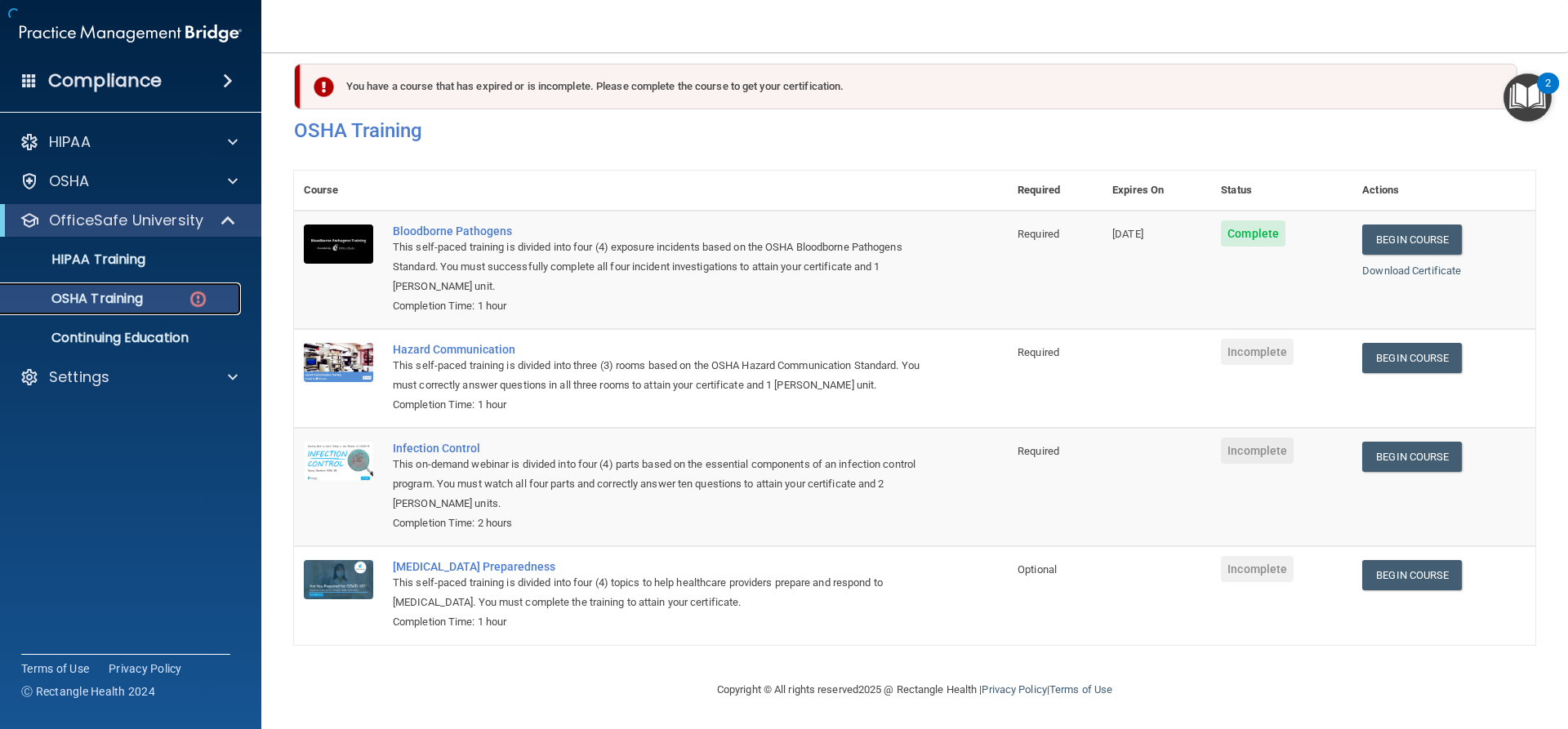
scroll to position [42, 0]
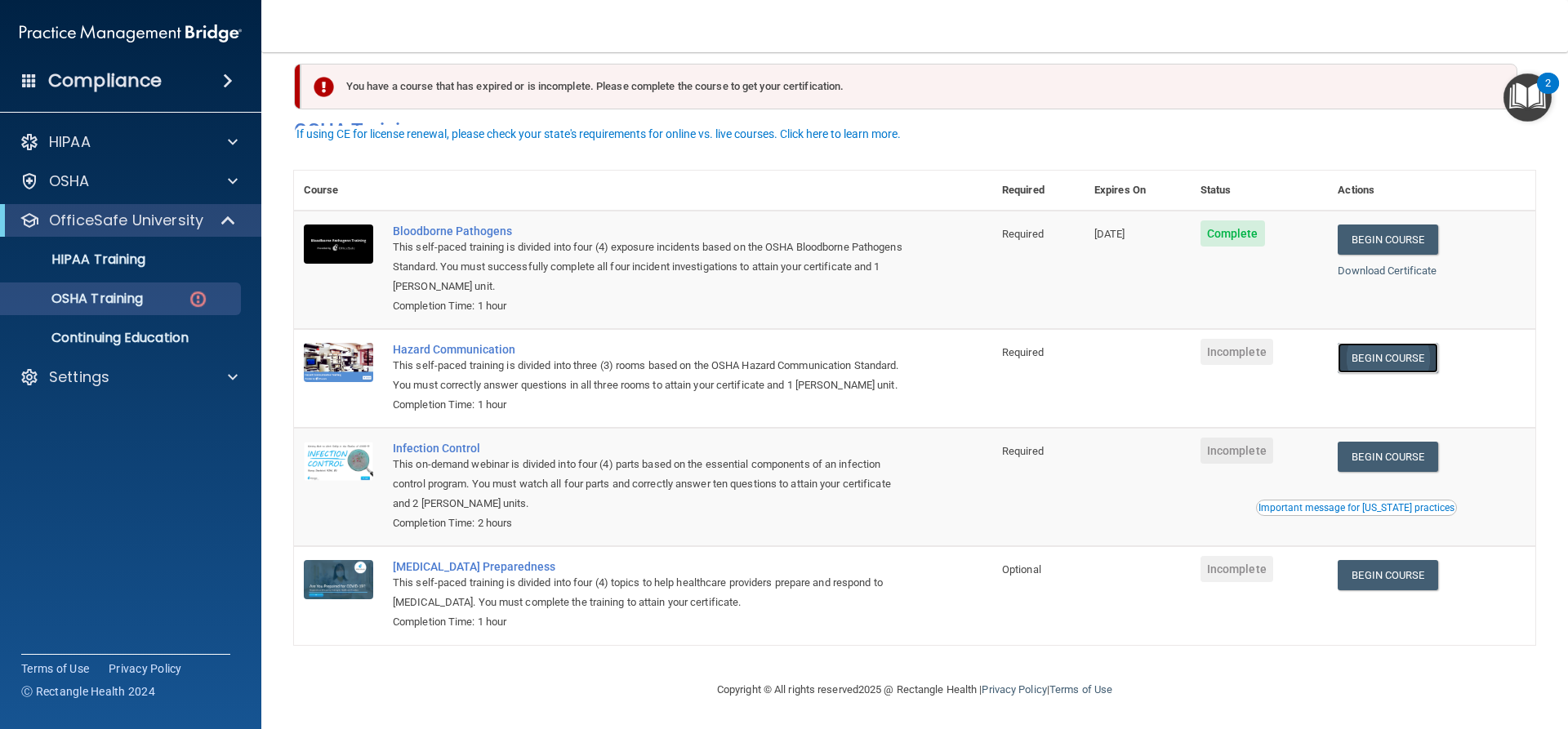
click at [1394, 343] on link "Begin Course" at bounding box center [1387, 357] width 99 height 30
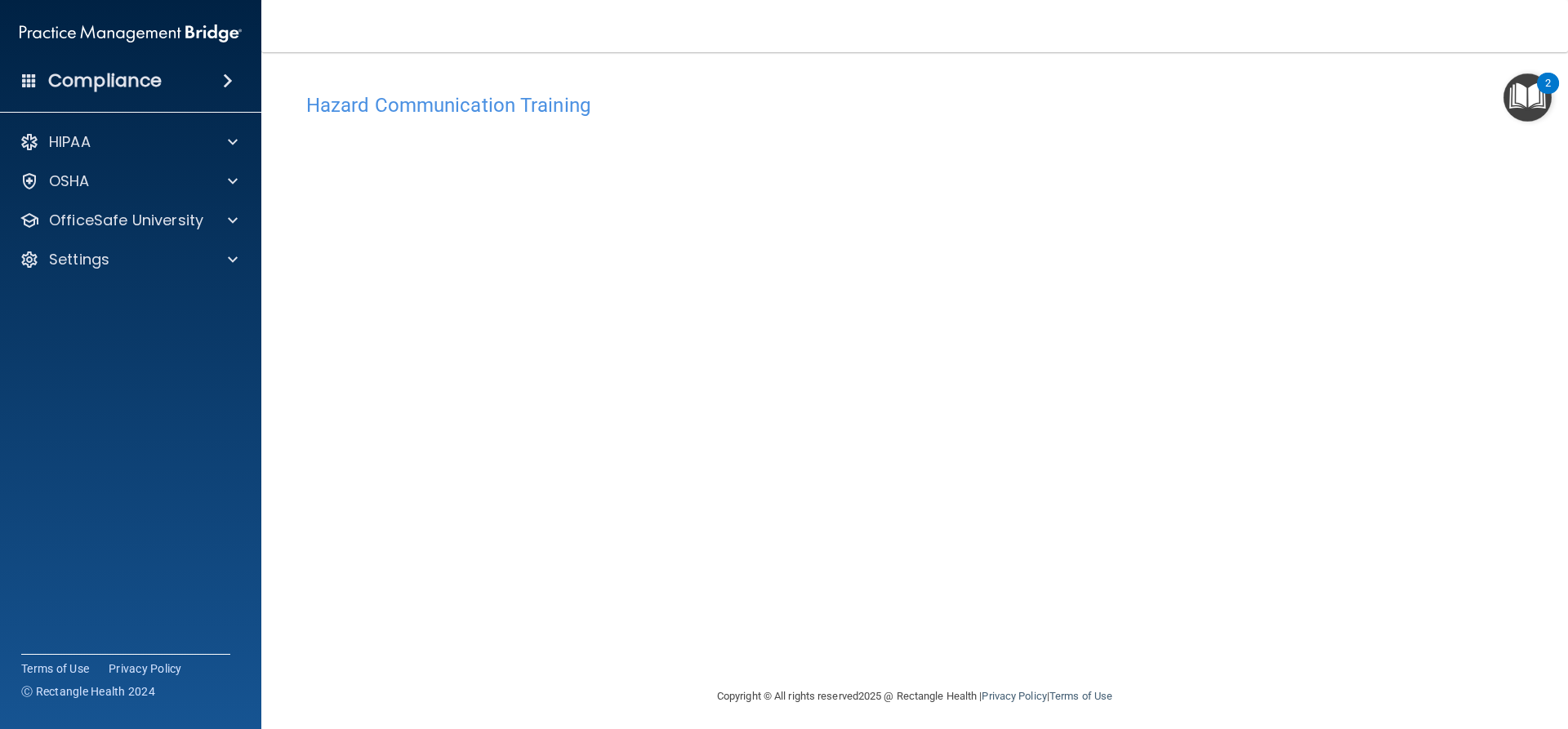
scroll to position [6, 0]
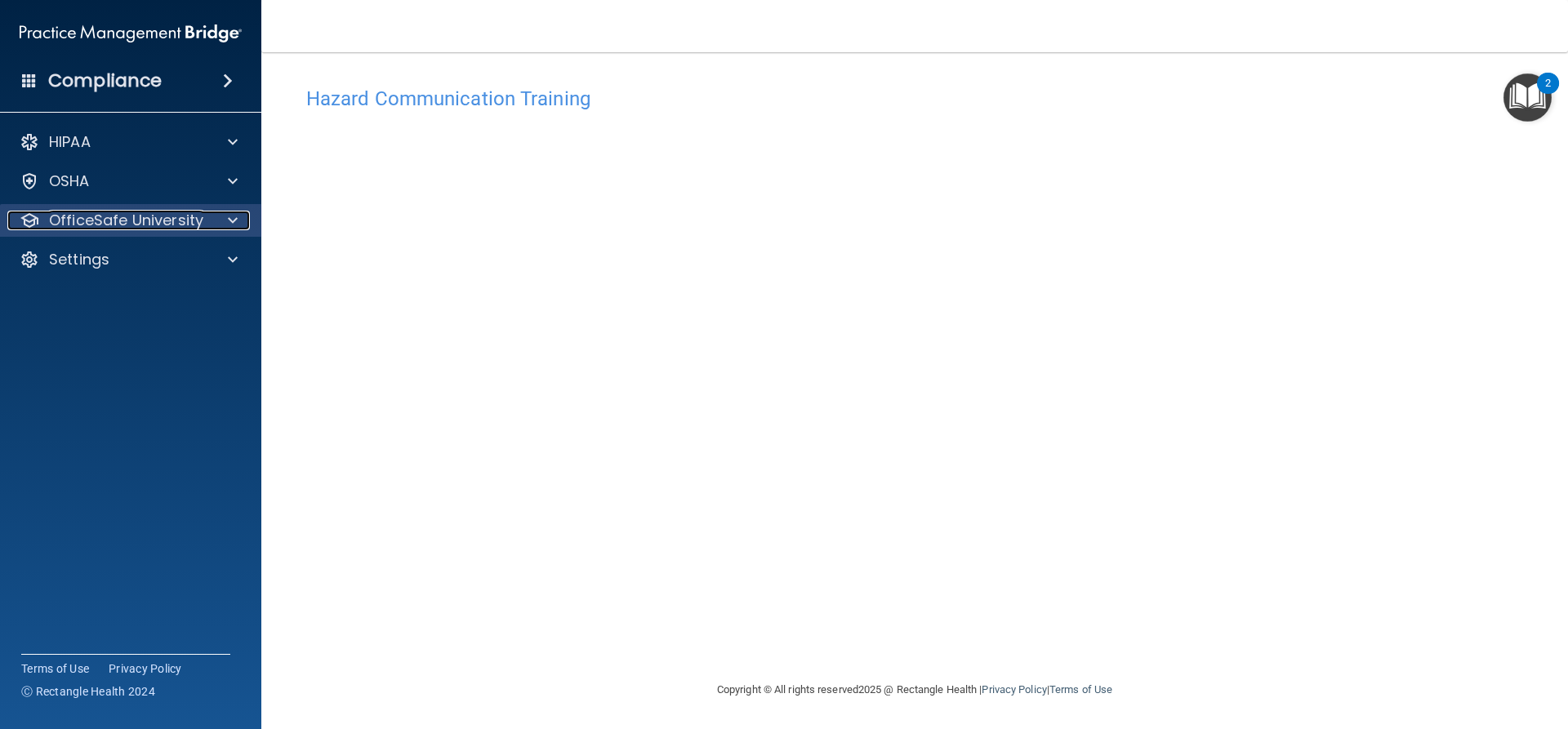
click at [230, 215] on span at bounding box center [232, 220] width 10 height 19
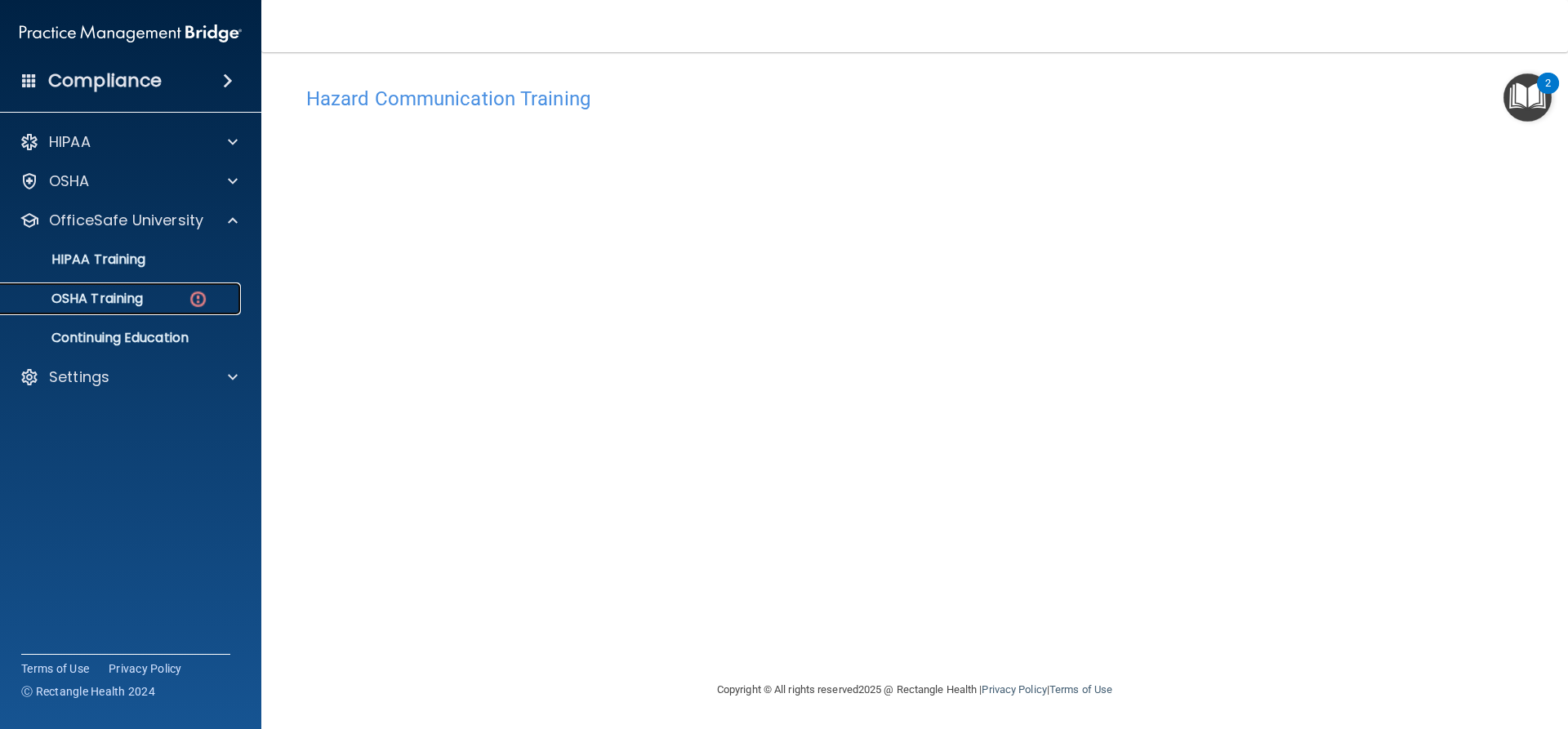
click at [153, 304] on div "OSHA Training" at bounding box center [122, 299] width 223 height 16
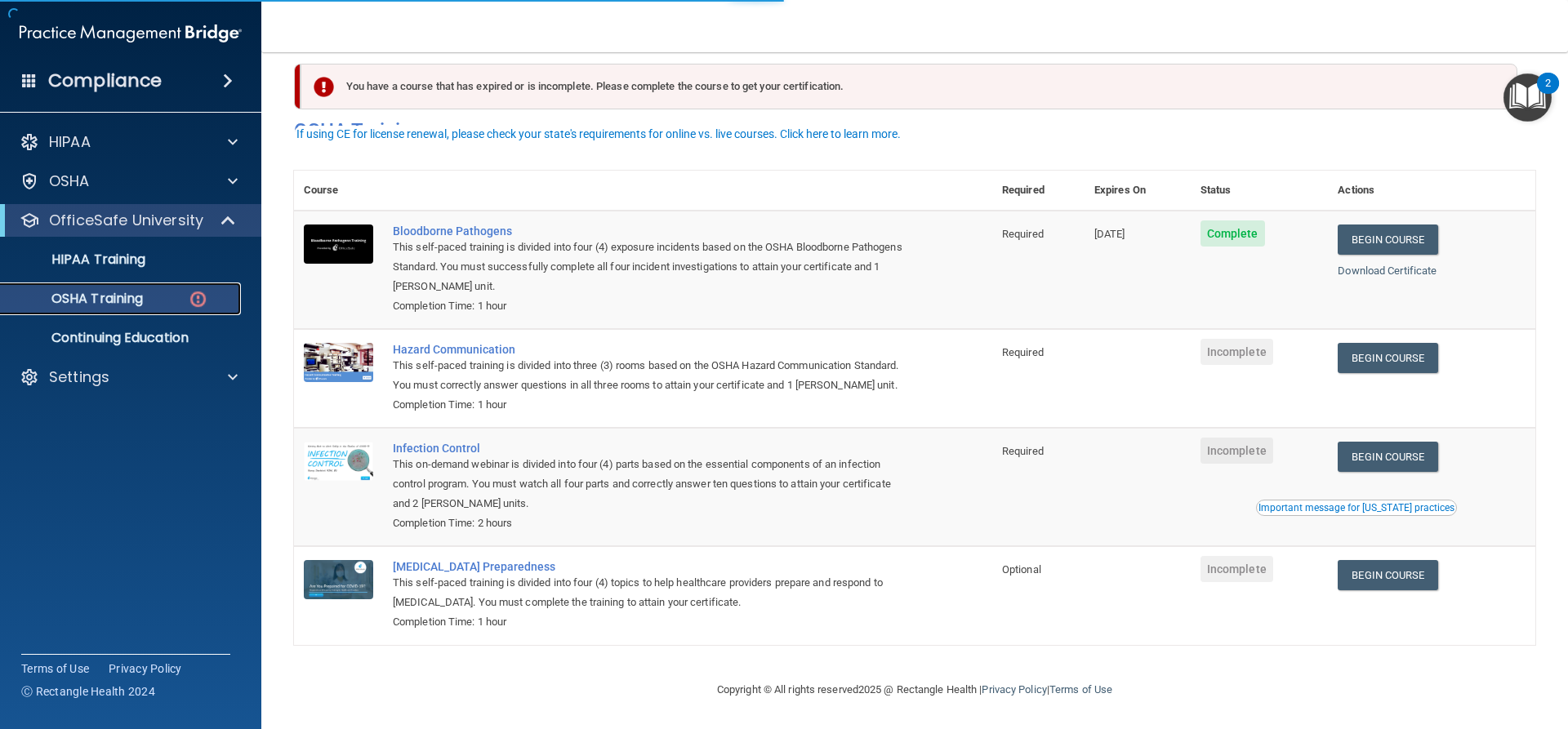
scroll to position [42, 0]
click at [1403, 452] on link "Begin Course" at bounding box center [1387, 457] width 99 height 30
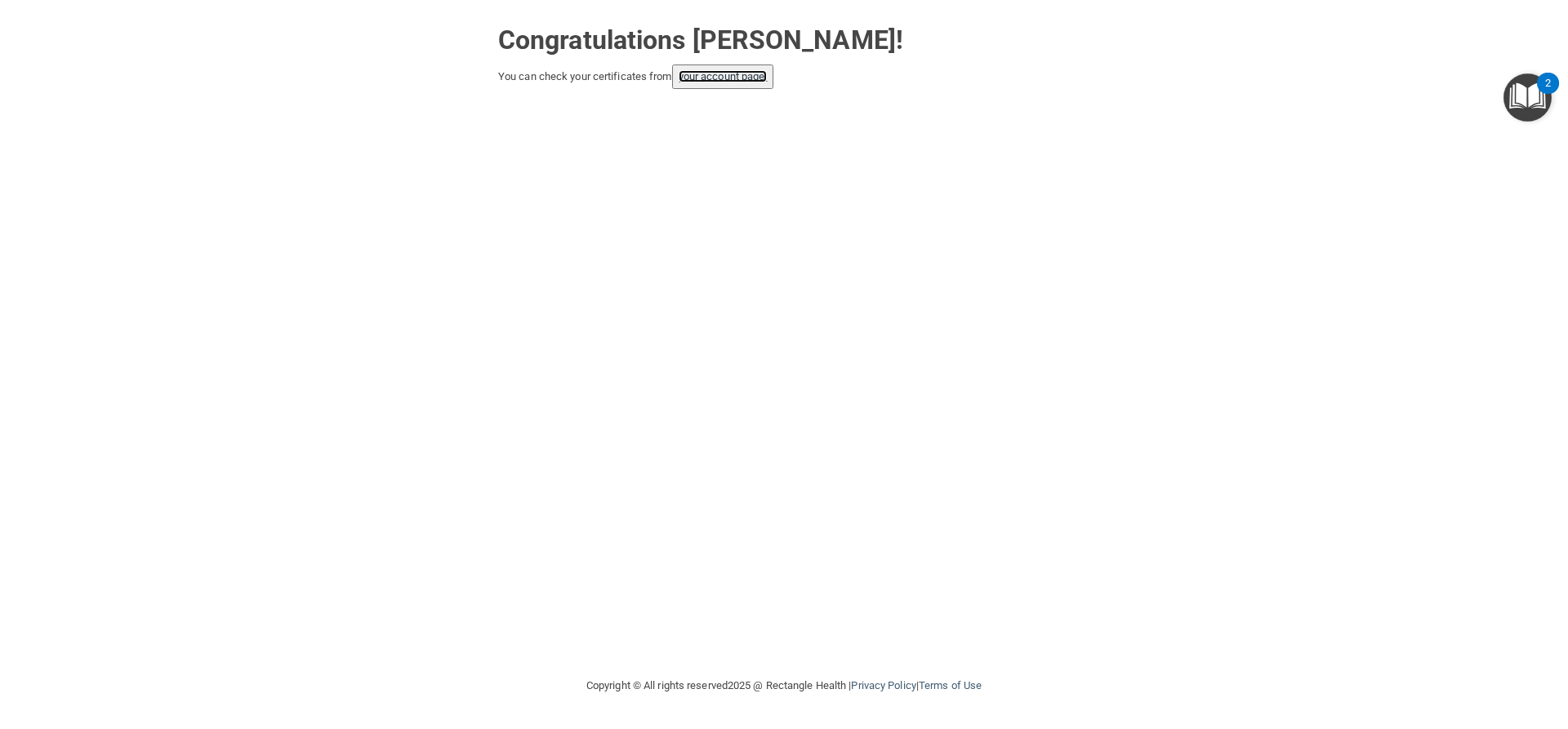
click at [742, 76] on link "your account page!" at bounding box center [723, 76] width 89 height 12
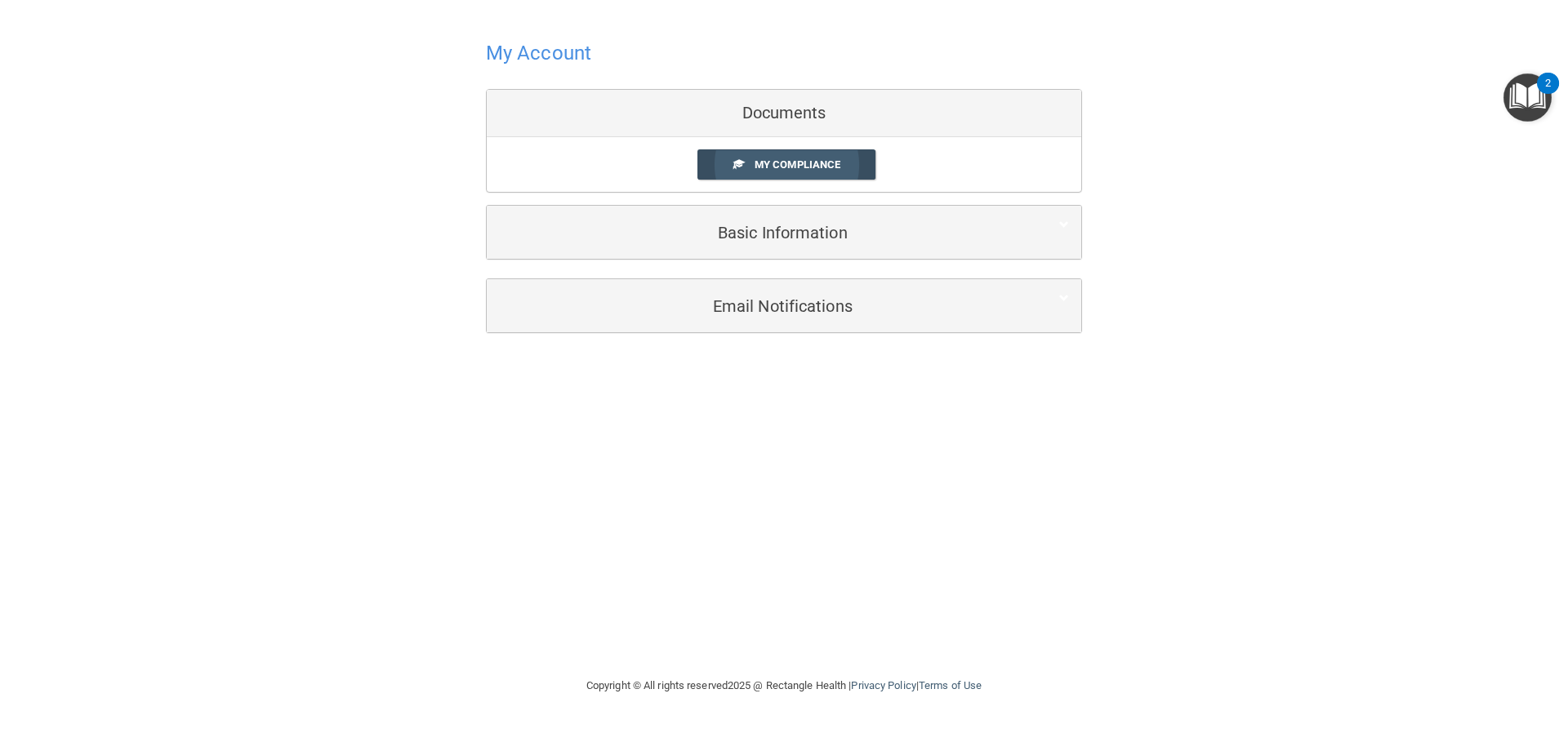
click at [756, 168] on span "My Compliance" at bounding box center [798, 164] width 86 height 12
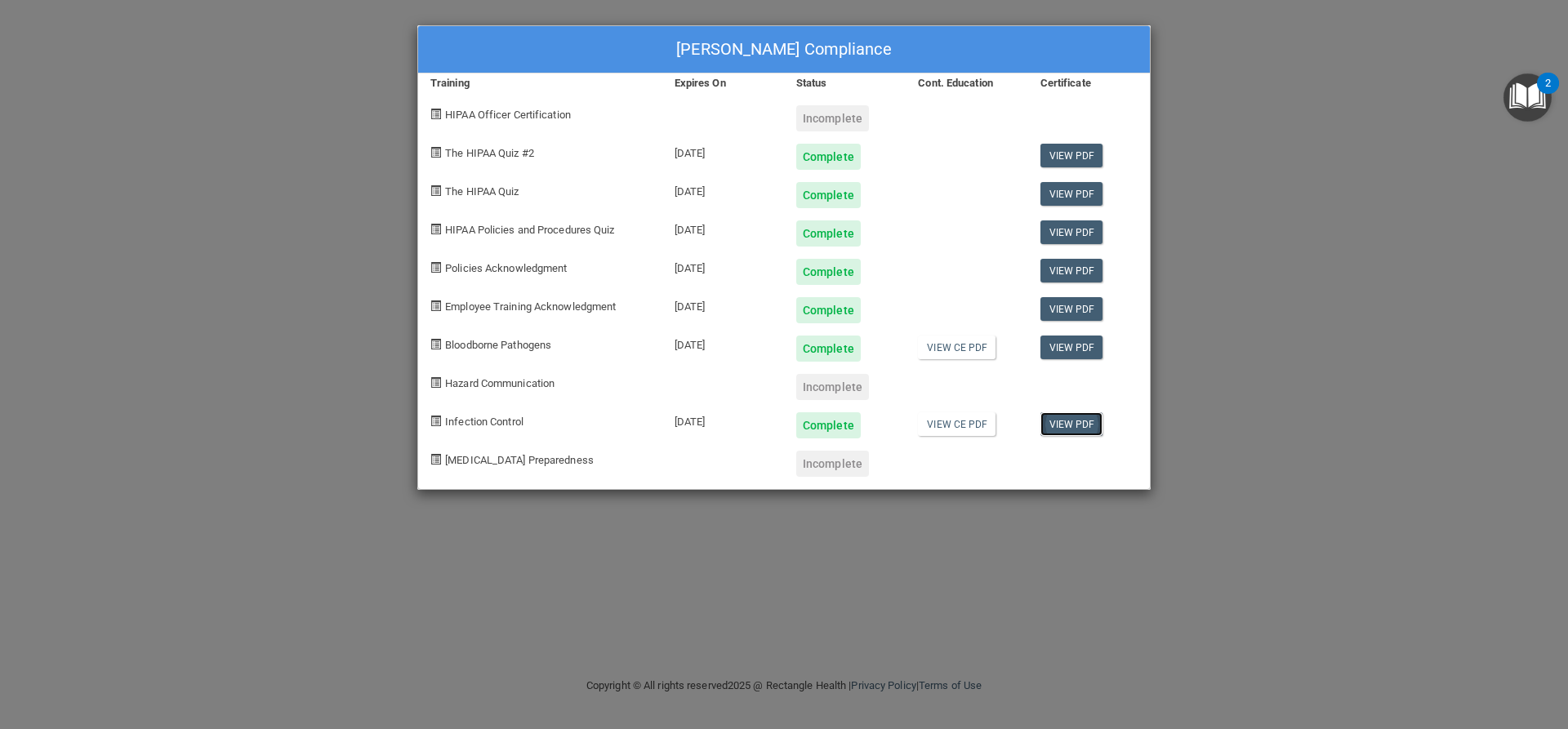
click at [1077, 429] on link "View PDF" at bounding box center [1071, 424] width 63 height 24
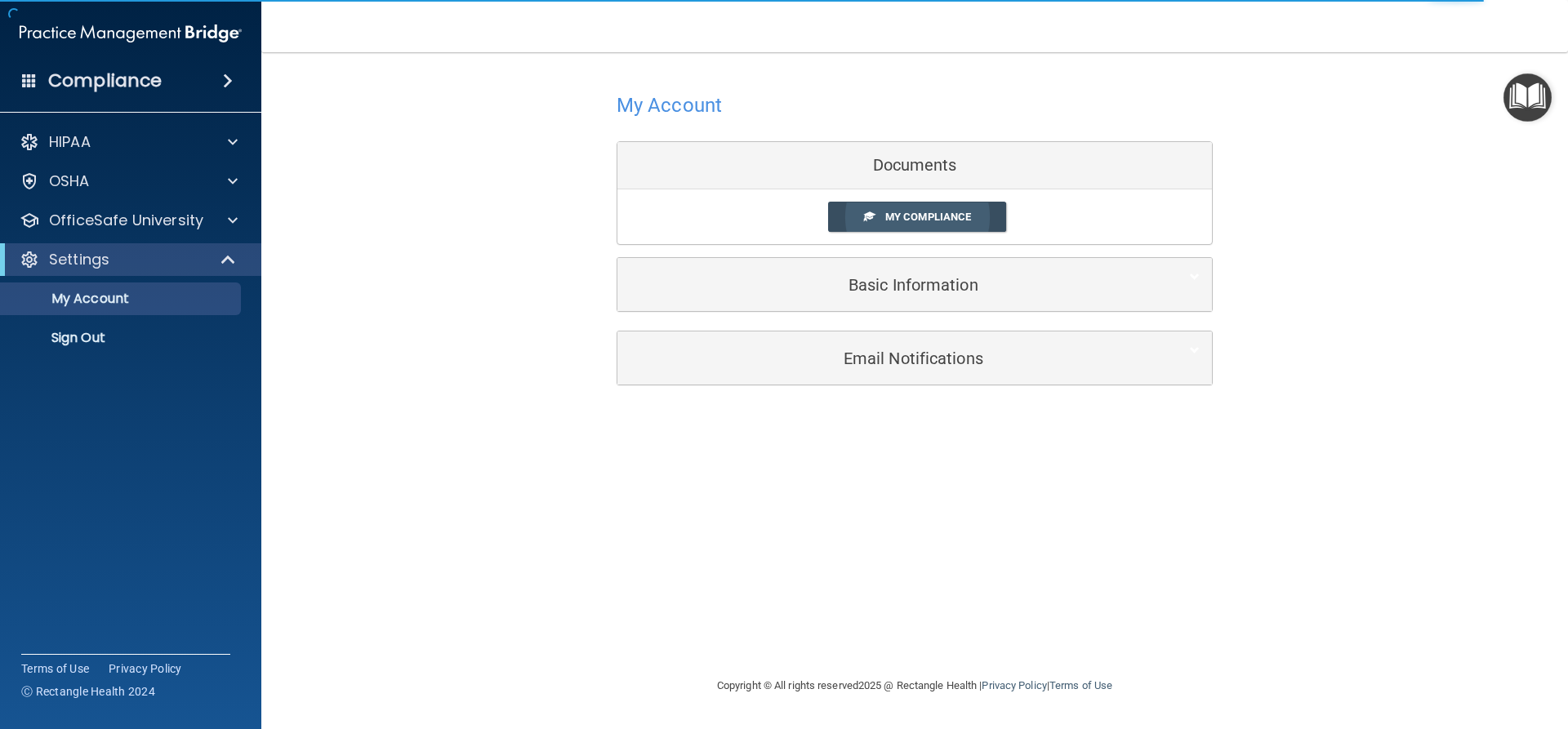
click at [935, 205] on link "My Compliance" at bounding box center [917, 216] width 179 height 30
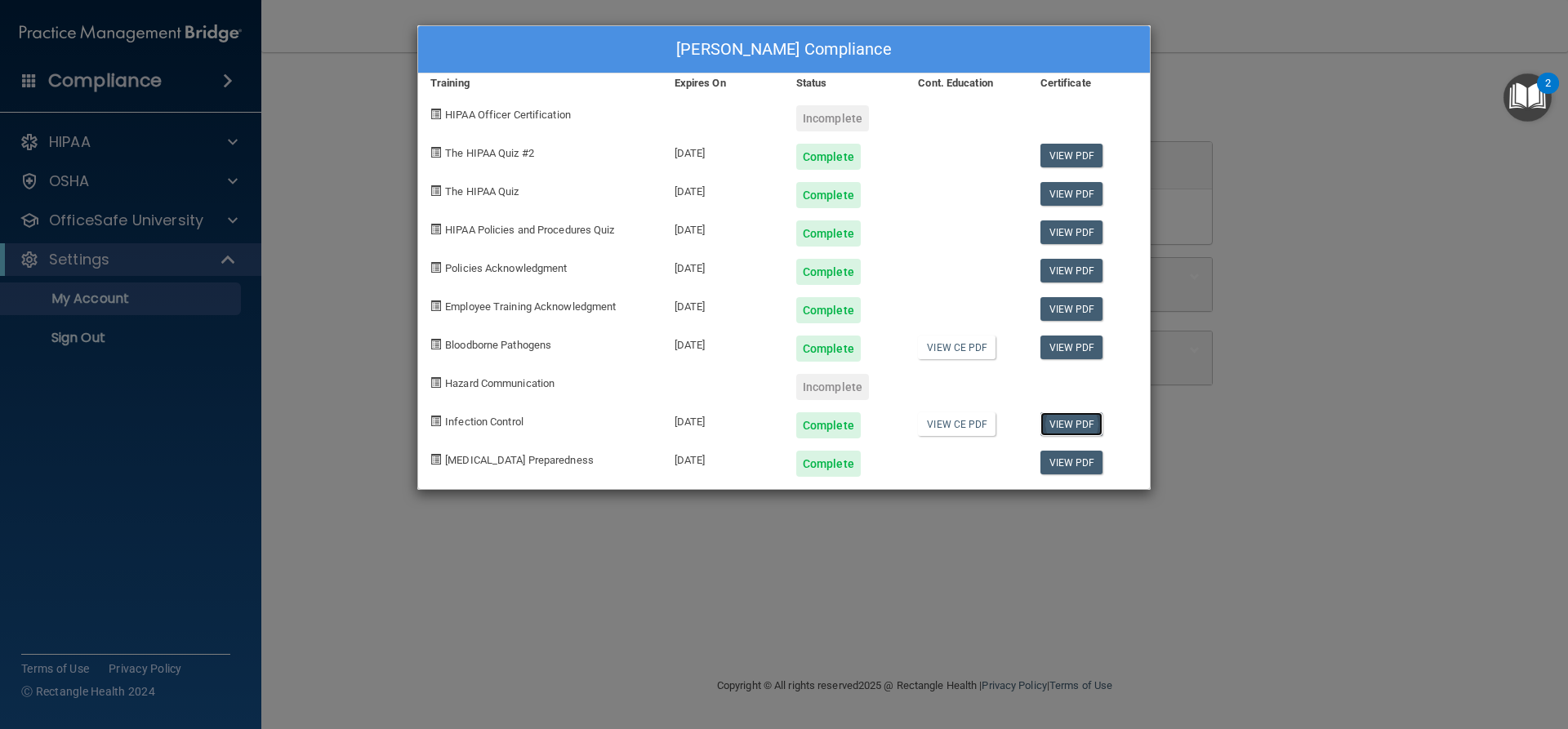
click at [1085, 417] on link "View PDF" at bounding box center [1071, 424] width 63 height 24
click at [1070, 341] on link "View PDF" at bounding box center [1071, 347] width 63 height 24
click at [1061, 466] on link "View PDF" at bounding box center [1071, 462] width 63 height 24
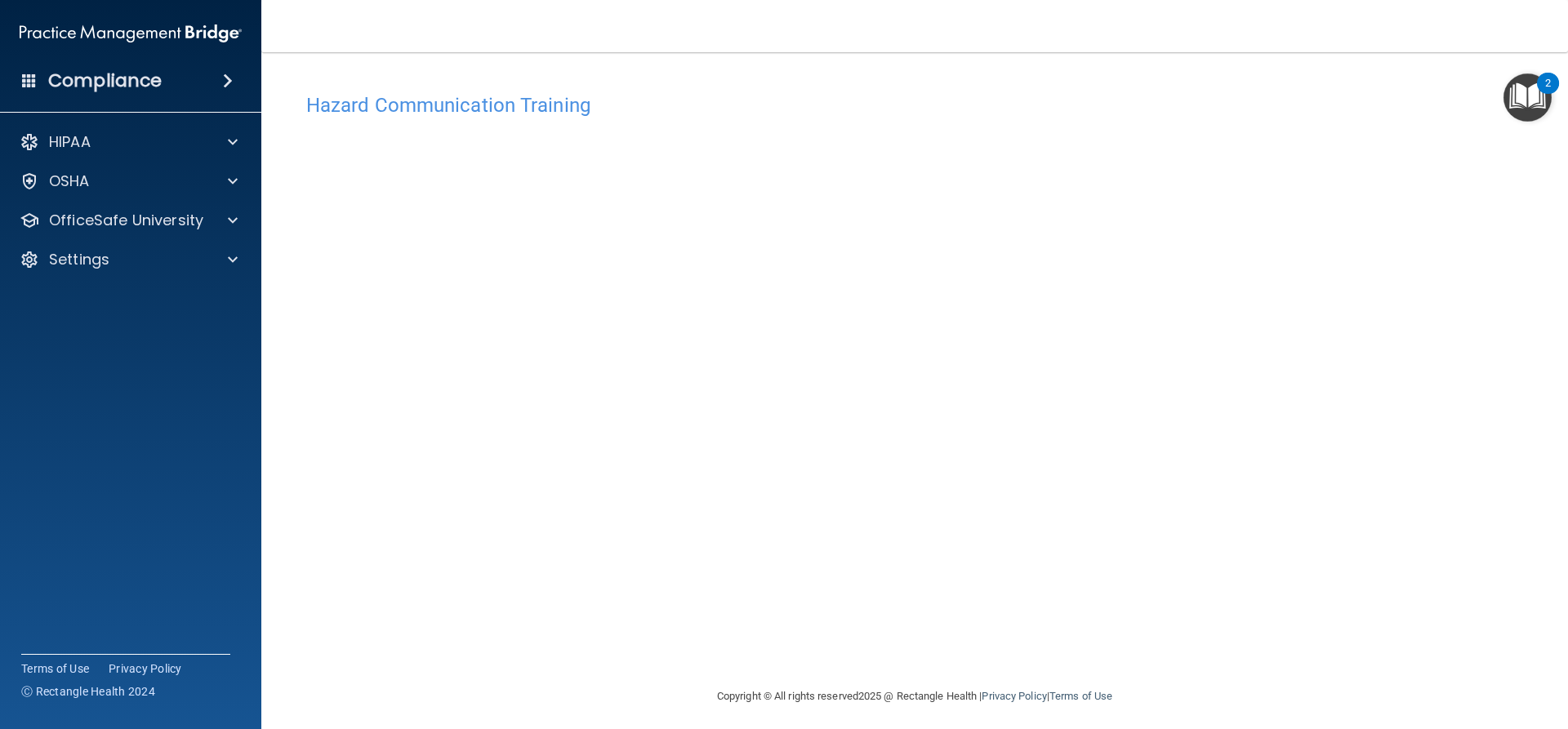
scroll to position [6, 0]
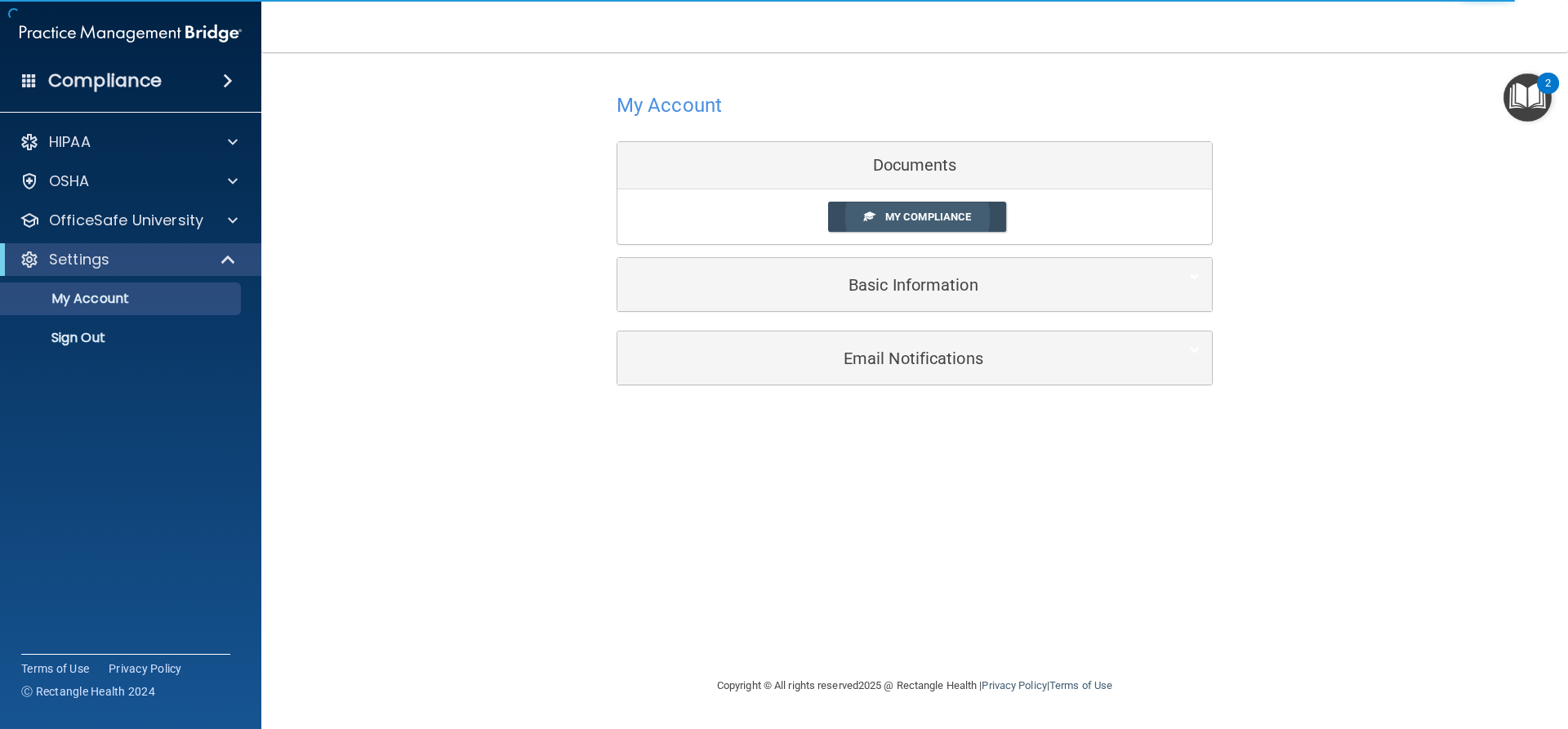
click at [892, 215] on span "My Compliance" at bounding box center [928, 216] width 86 height 12
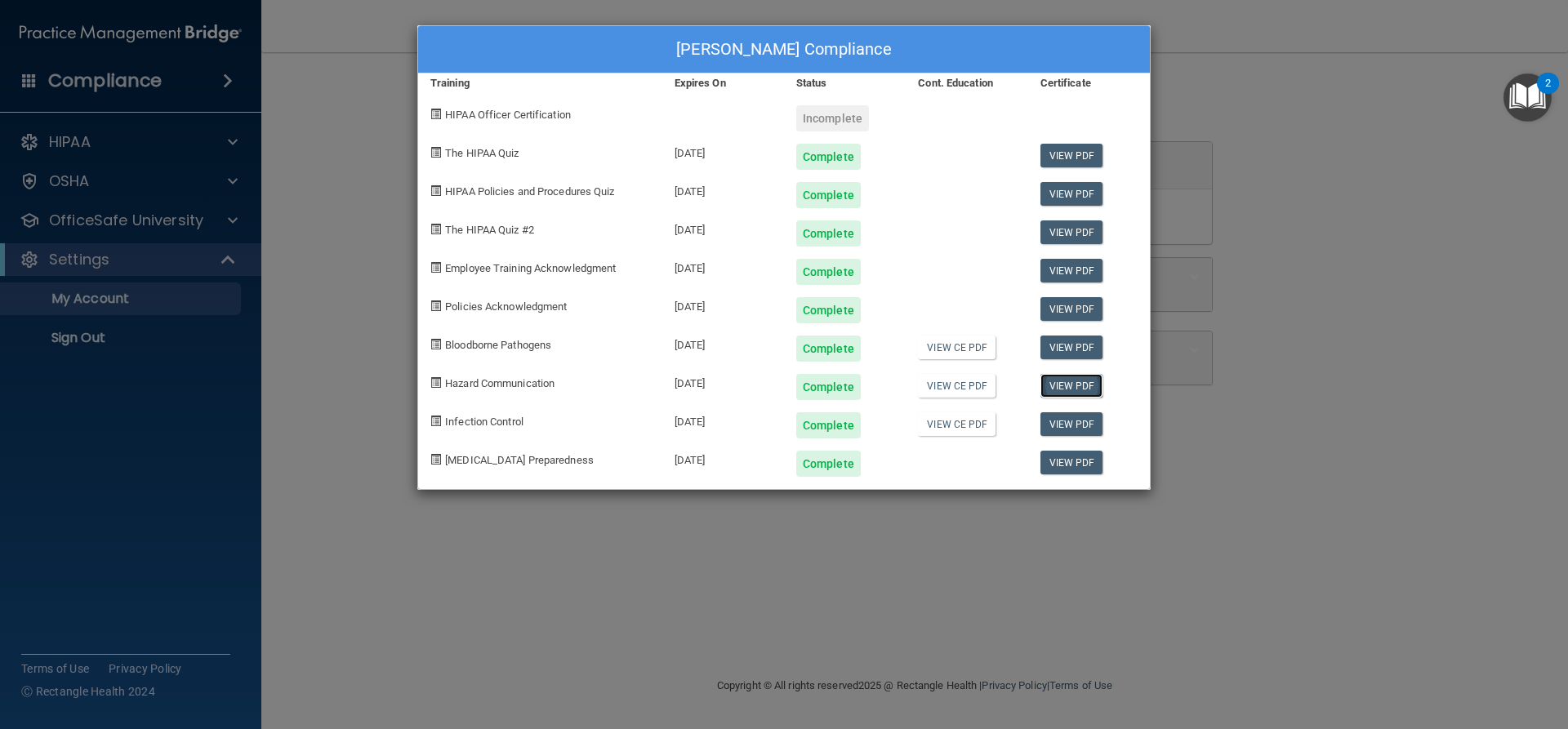
click at [1047, 383] on link "View PDF" at bounding box center [1071, 385] width 63 height 24
